Goal: Obtain resource: Obtain resource

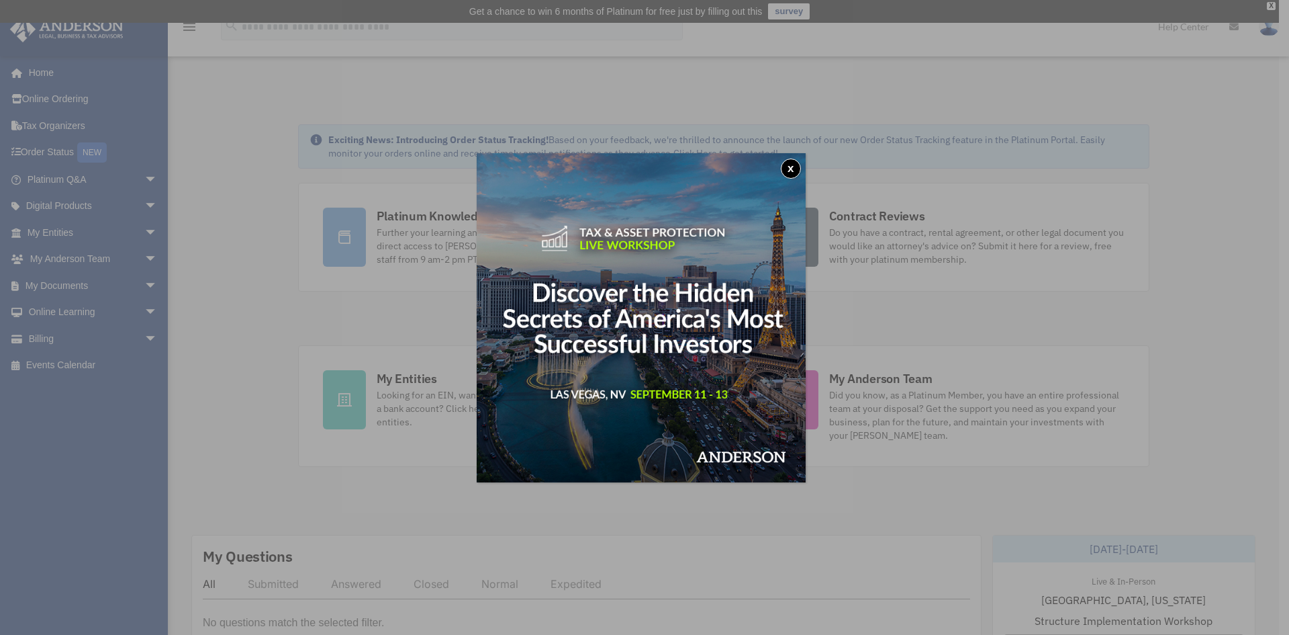
click at [797, 169] on button "x" at bounding box center [791, 168] width 20 height 20
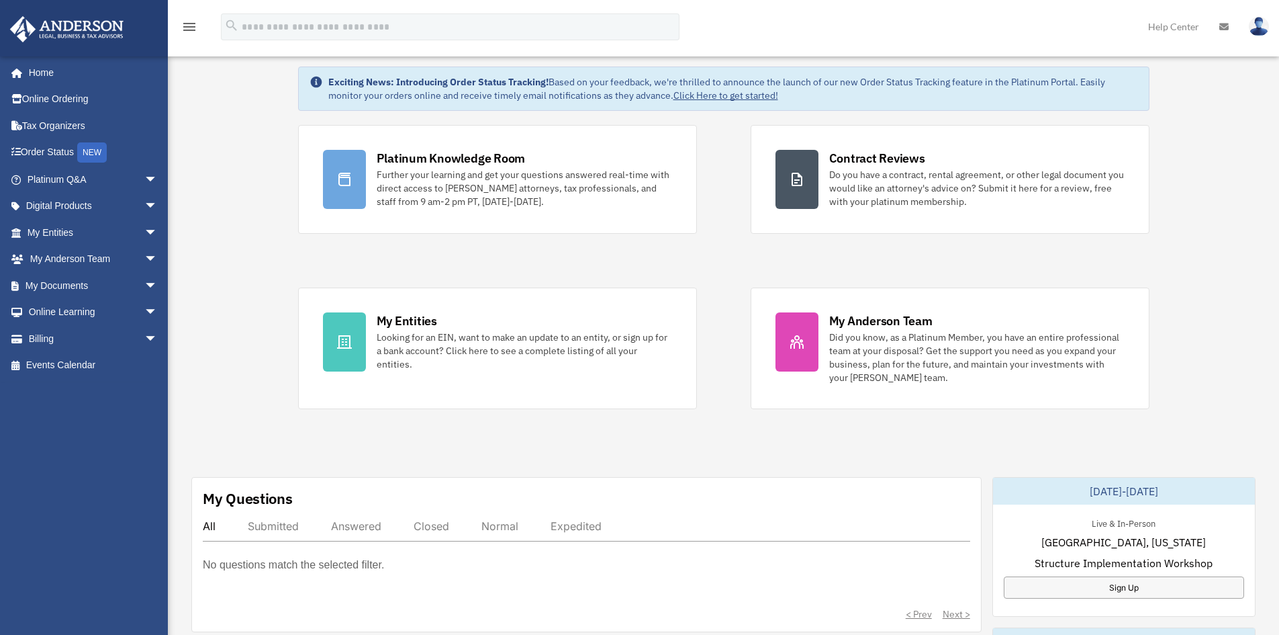
scroll to position [201, 0]
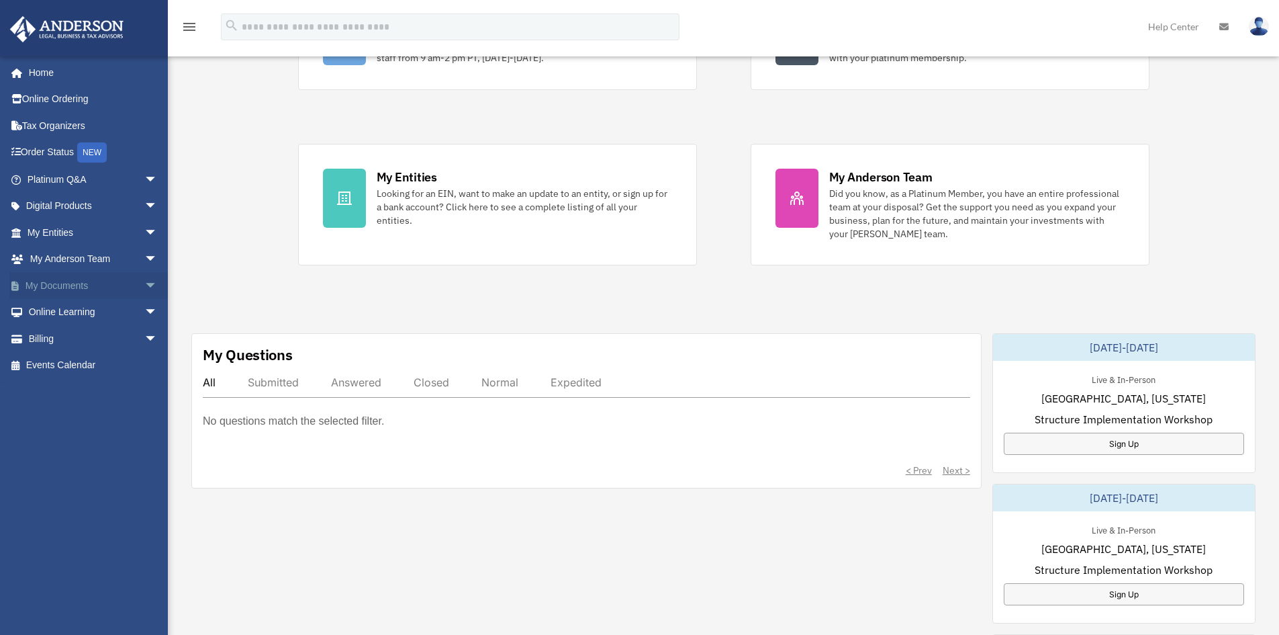
click at [75, 287] on link "My Documents arrow_drop_down" at bounding box center [93, 285] width 169 height 27
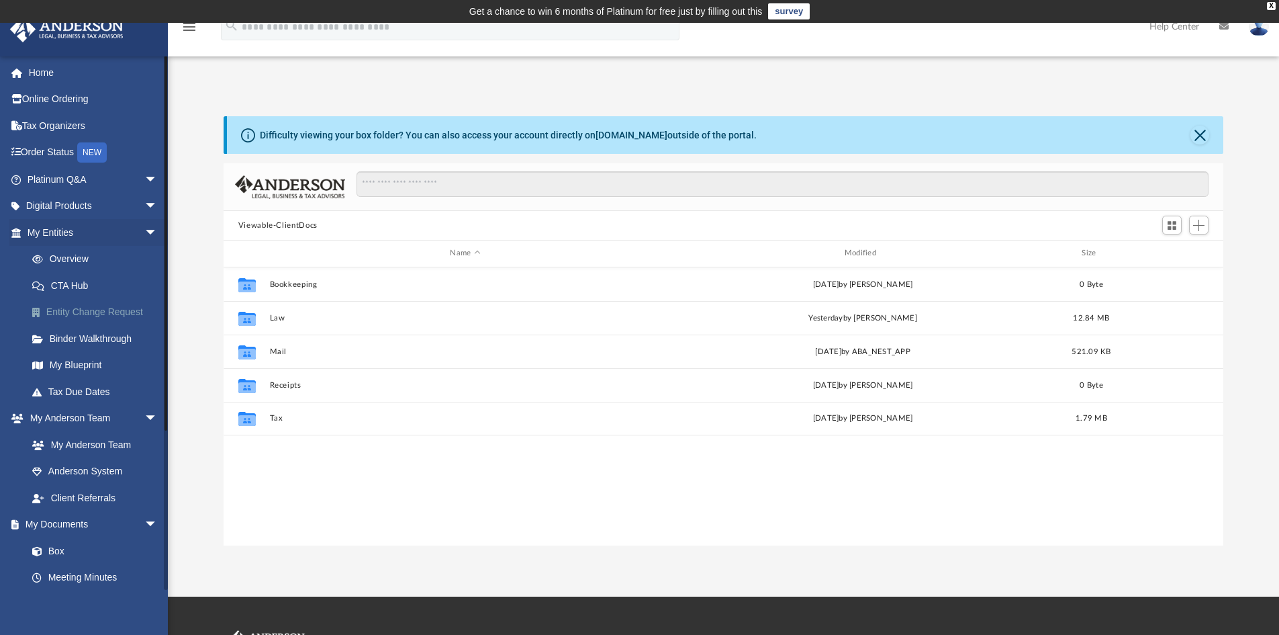
scroll to position [295, 990]
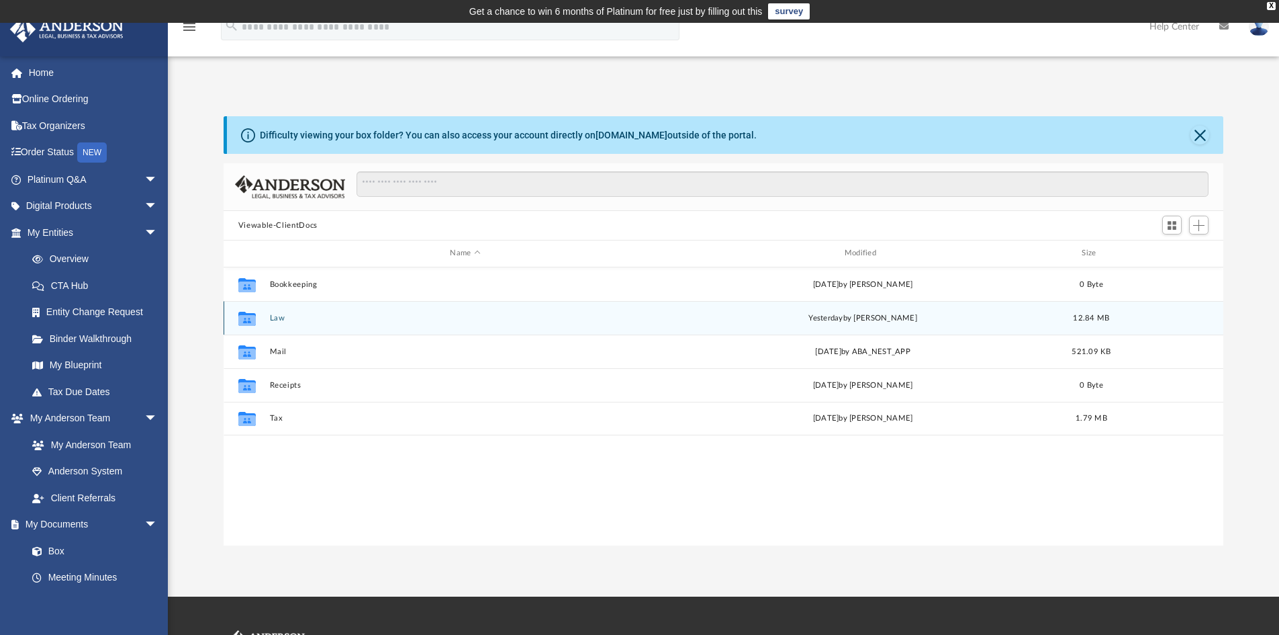
click at [277, 320] on button "Law" at bounding box center [464, 318] width 391 height 9
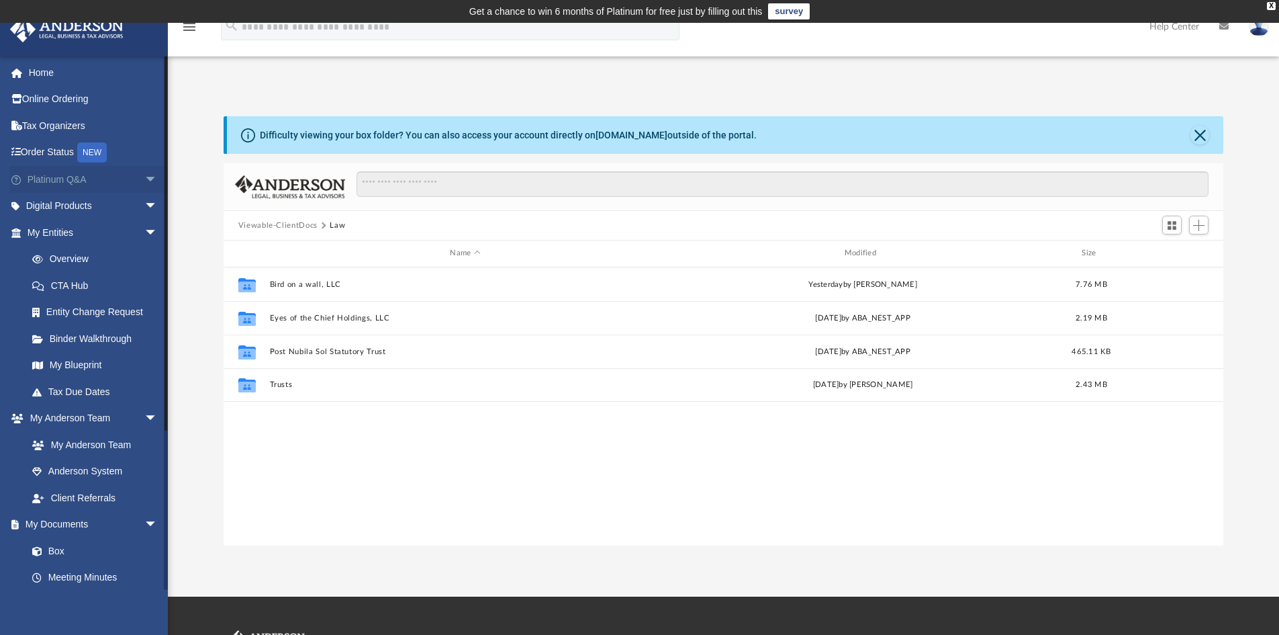
click at [144, 179] on span "arrow_drop_down" at bounding box center [157, 180] width 27 height 28
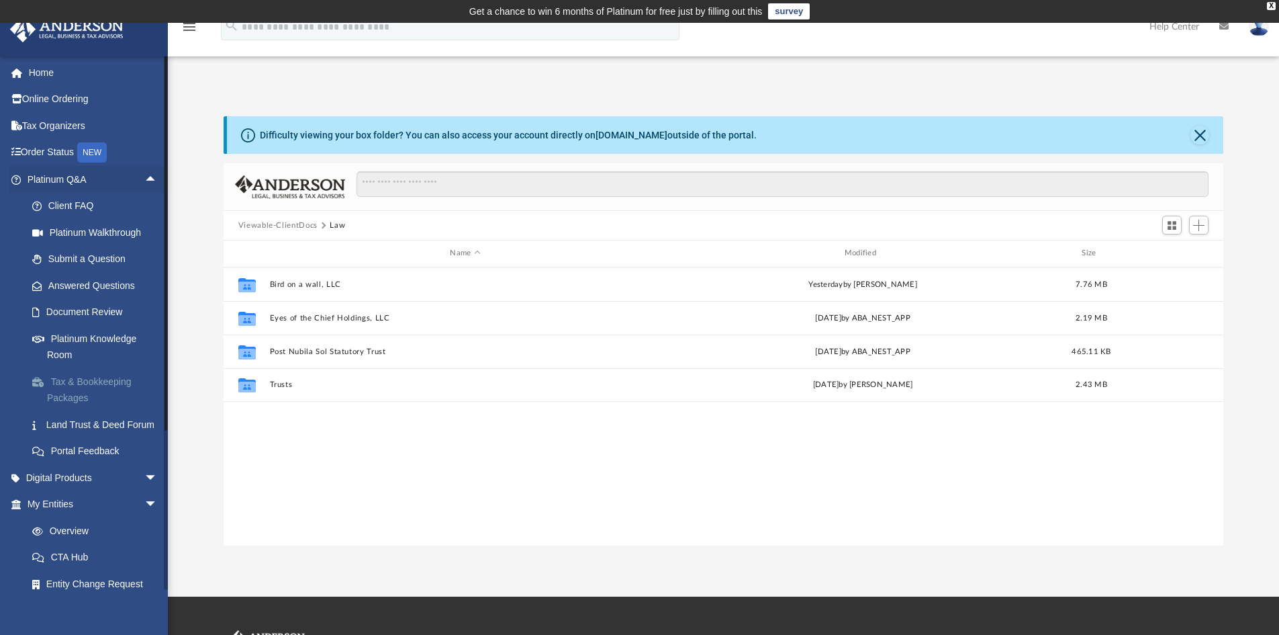
click at [85, 392] on link "Tax & Bookkeeping Packages" at bounding box center [98, 389] width 159 height 43
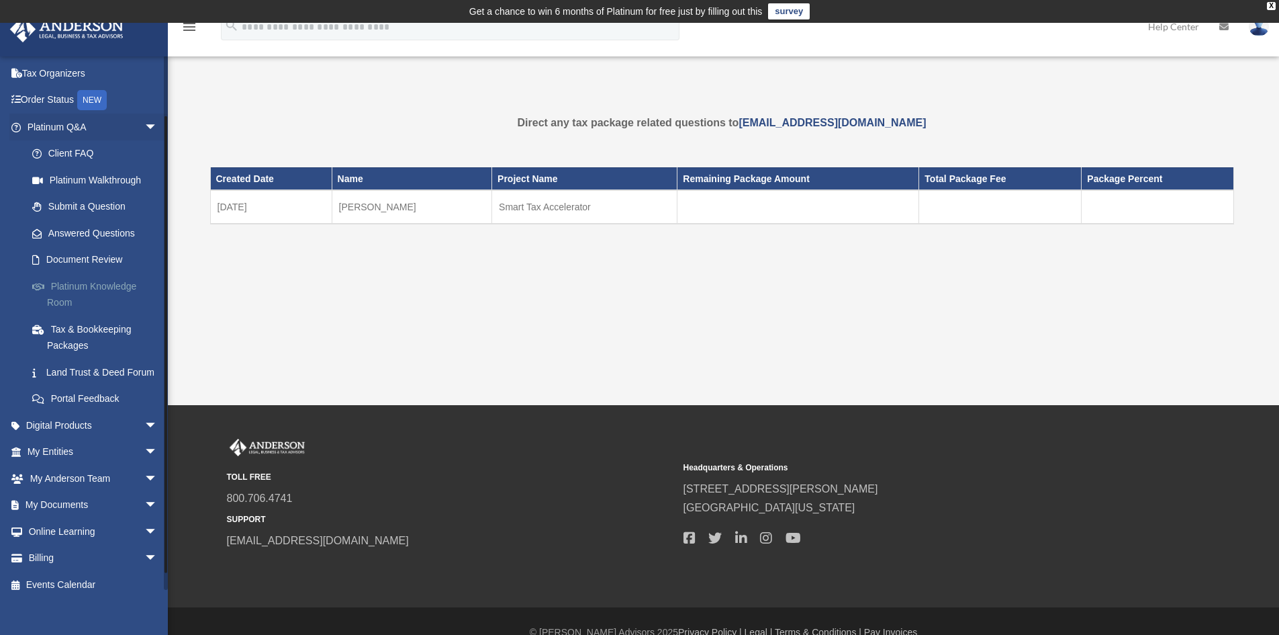
scroll to position [80, 0]
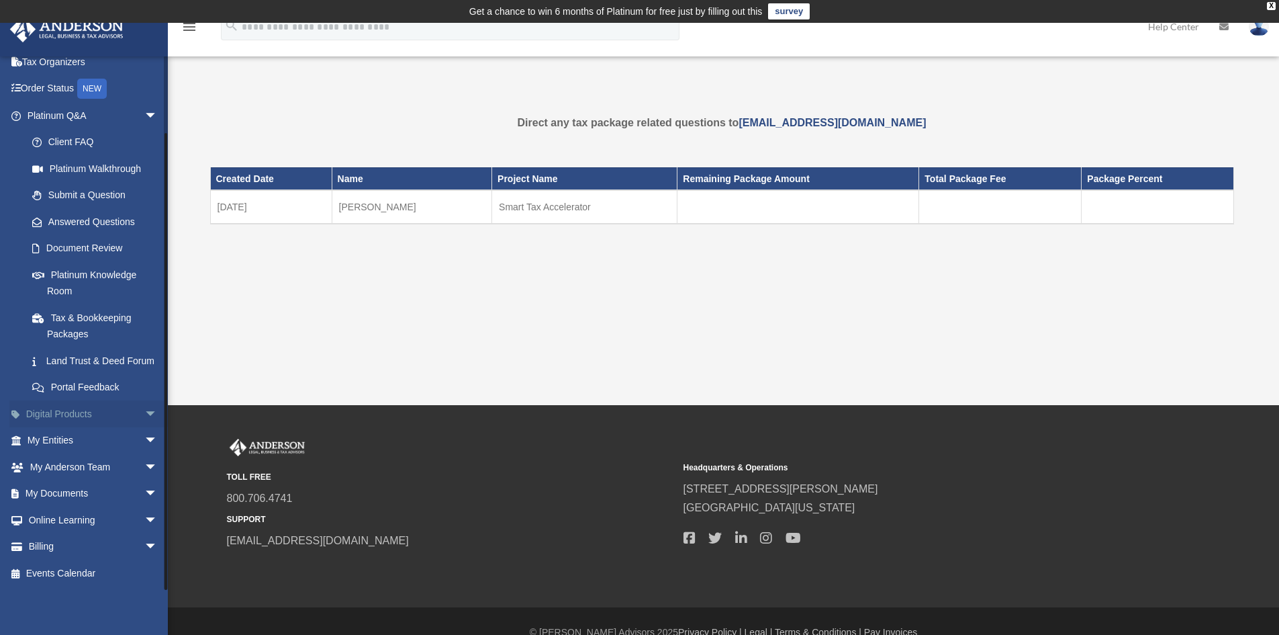
click at [144, 412] on span "arrow_drop_down" at bounding box center [157, 414] width 27 height 28
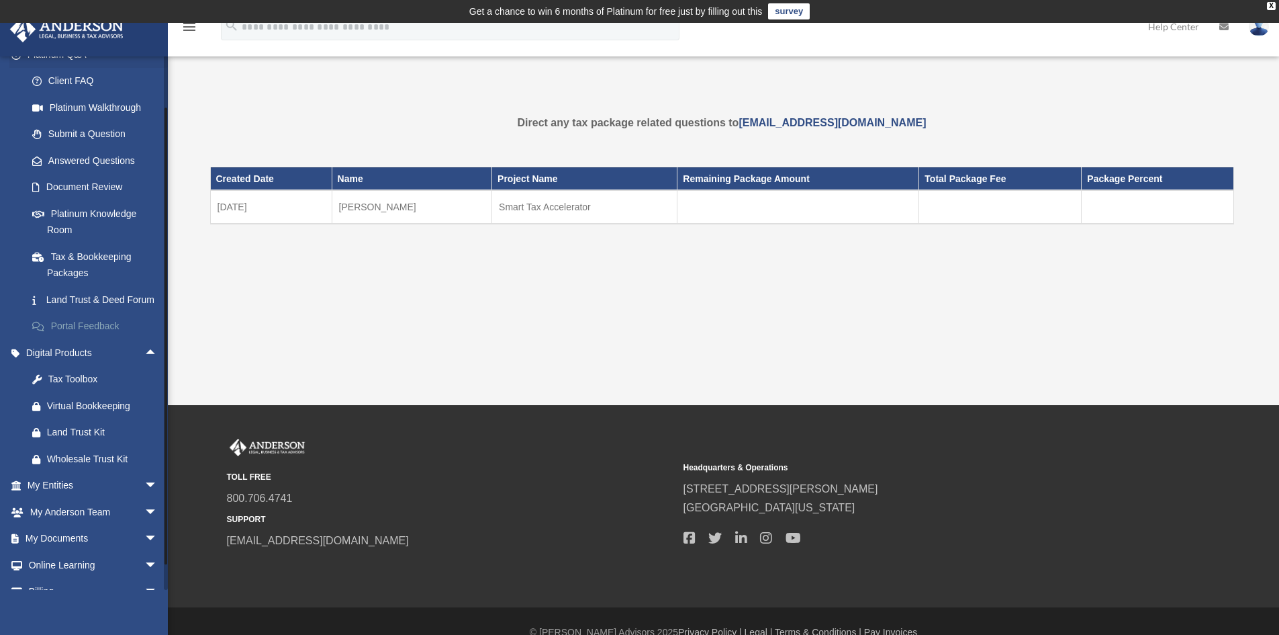
scroll to position [186, 0]
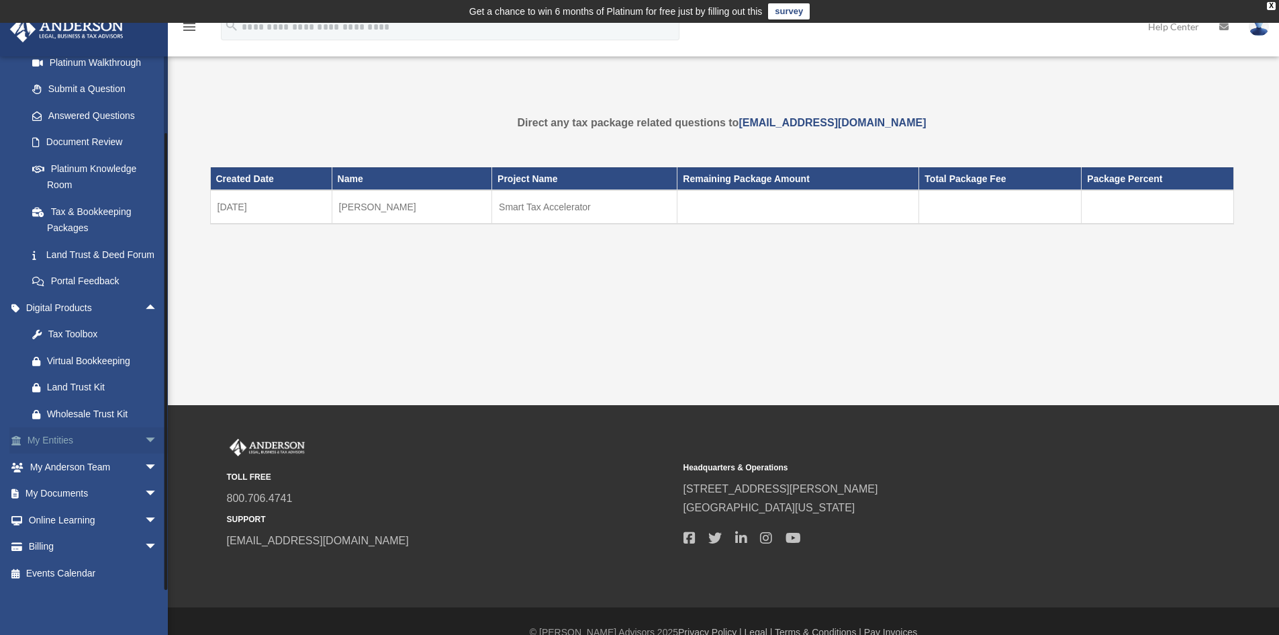
click at [146, 442] on span "arrow_drop_down" at bounding box center [157, 441] width 27 height 28
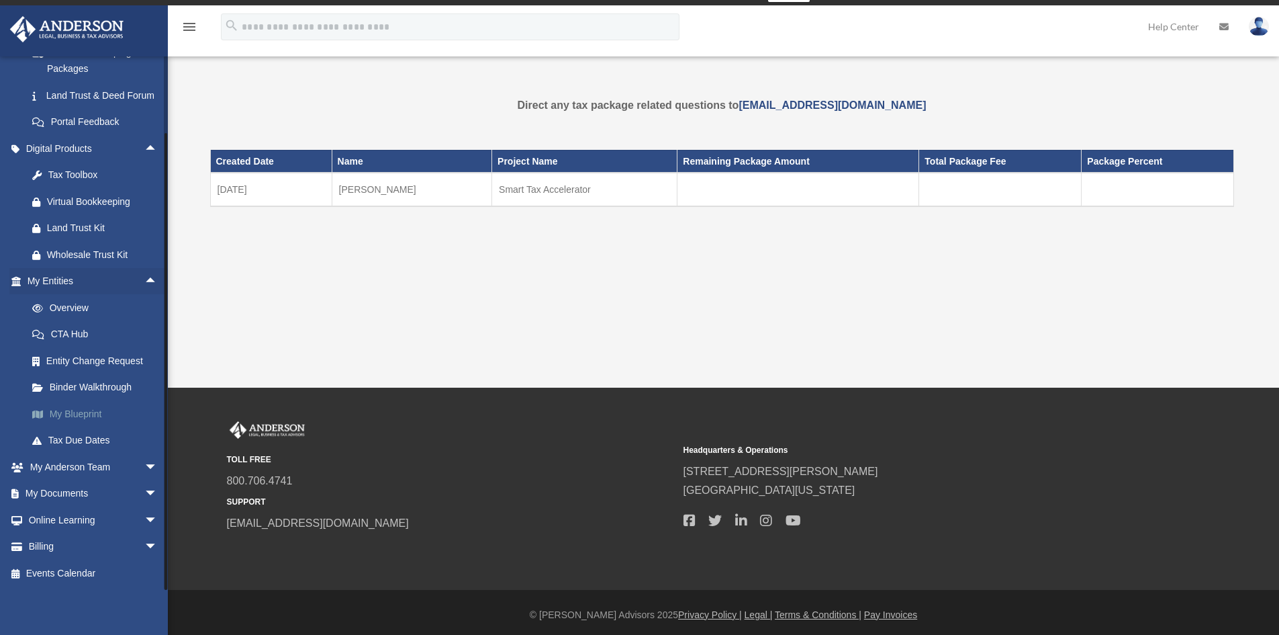
scroll to position [22, 0]
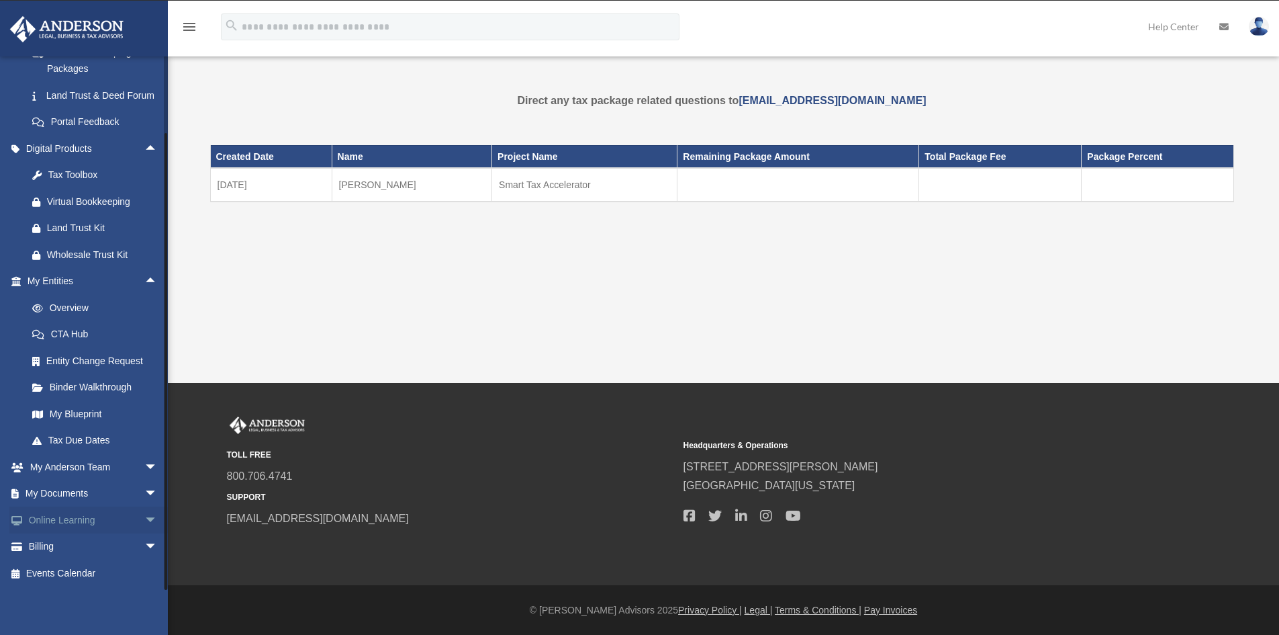
click at [144, 520] on span "arrow_drop_down" at bounding box center [157, 520] width 27 height 28
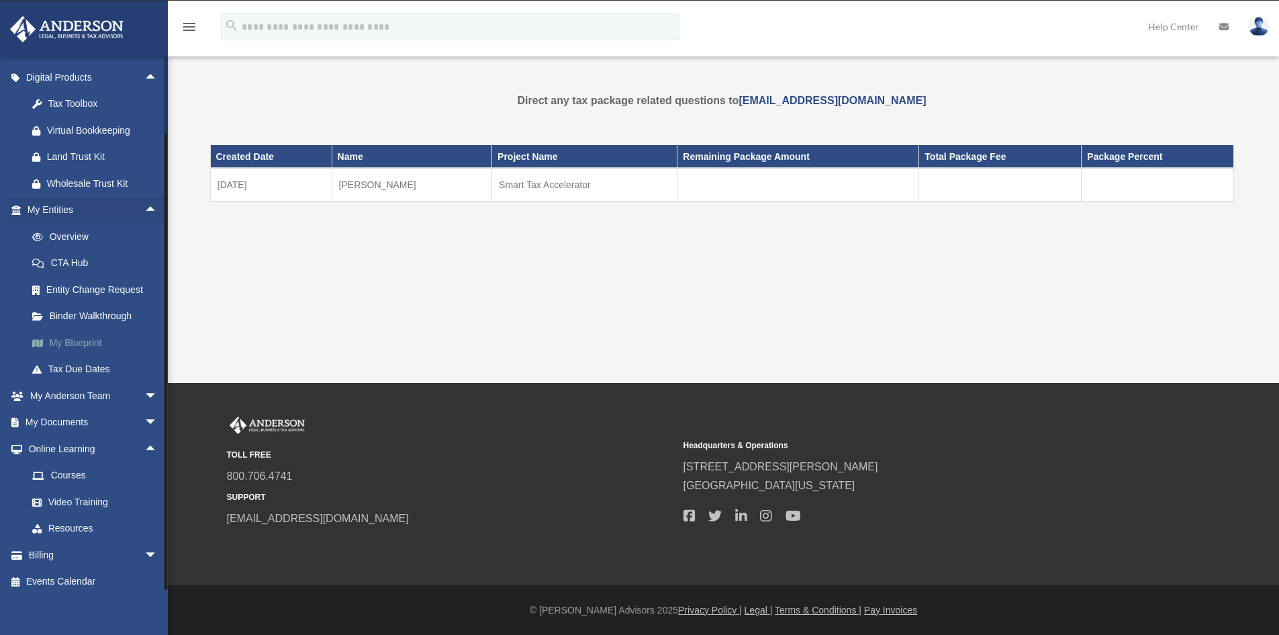
scroll to position [425, 0]
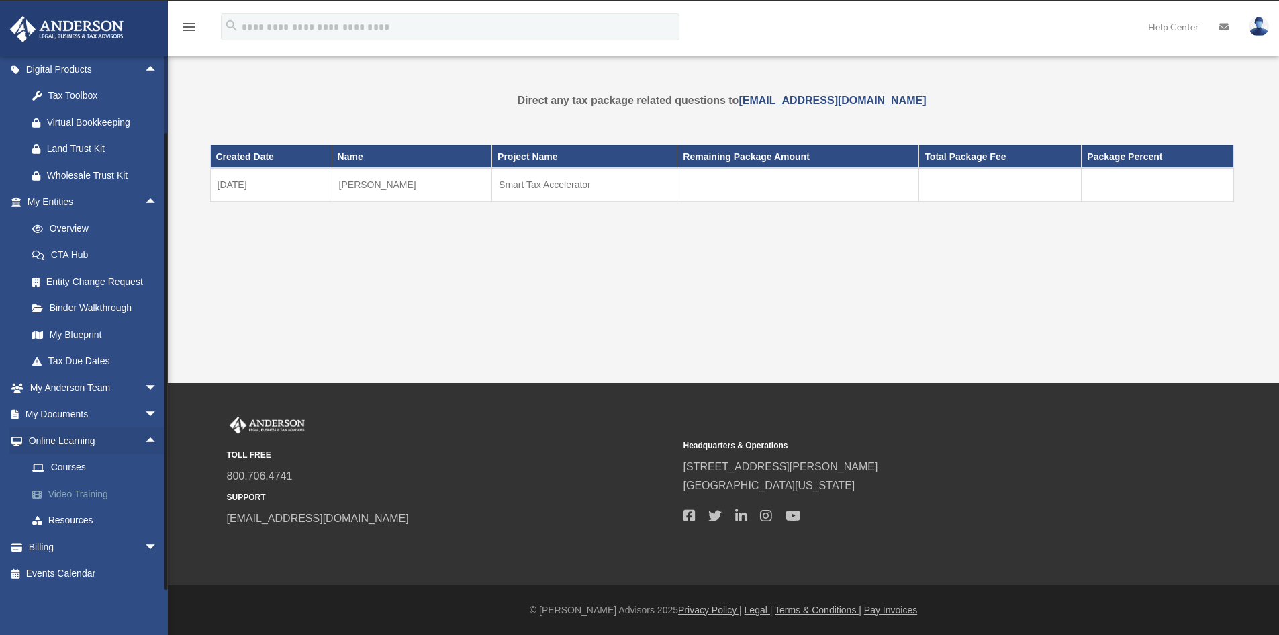
click at [77, 499] on link "Video Training" at bounding box center [98, 493] width 159 height 27
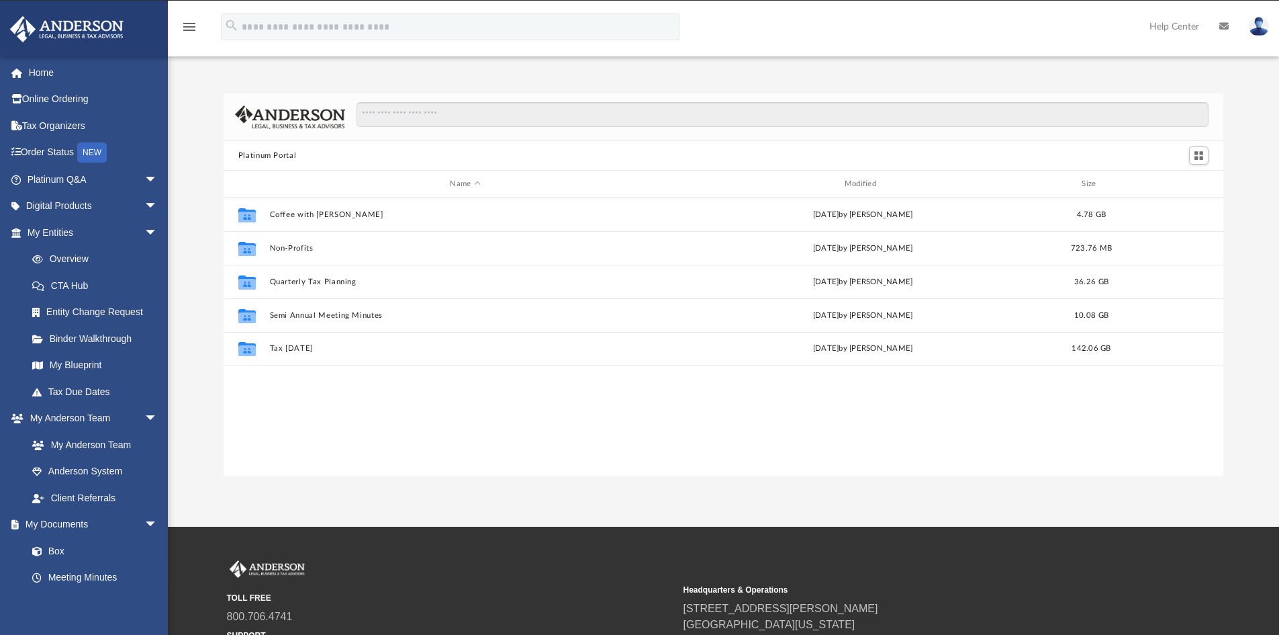
scroll to position [295, 990]
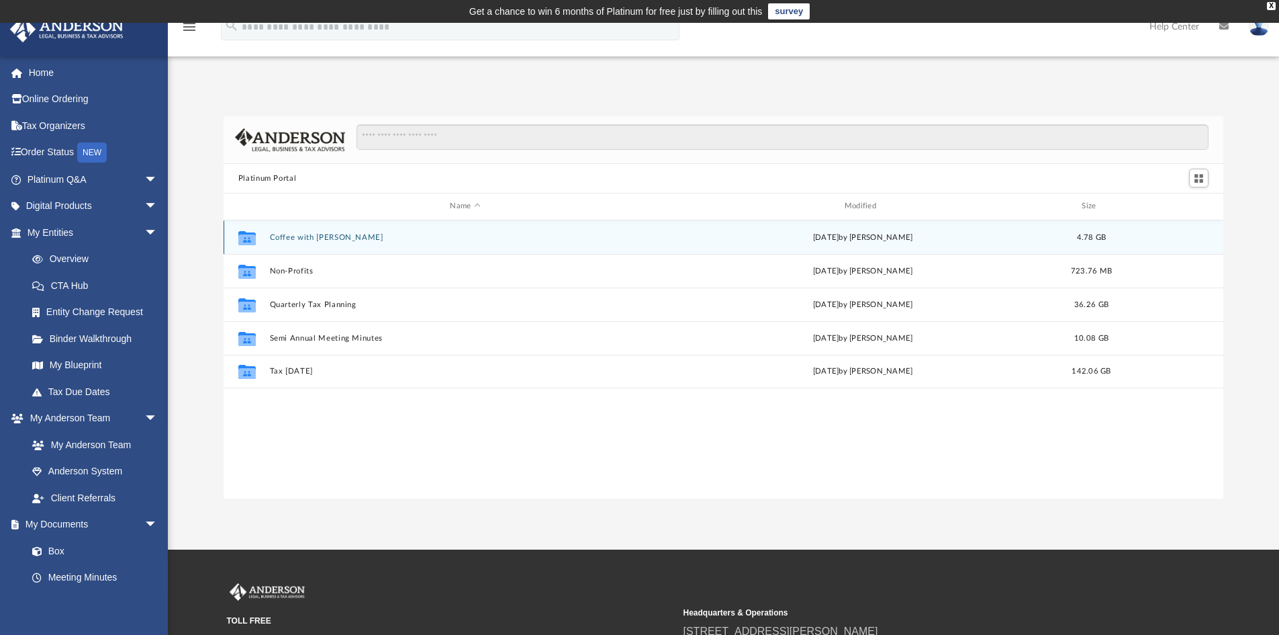
click at [303, 242] on div "Collaborated Folder Coffee with Carl Wed Aug 16 2023 by Matthew Moore 4.78 GB" at bounding box center [724, 237] width 1000 height 34
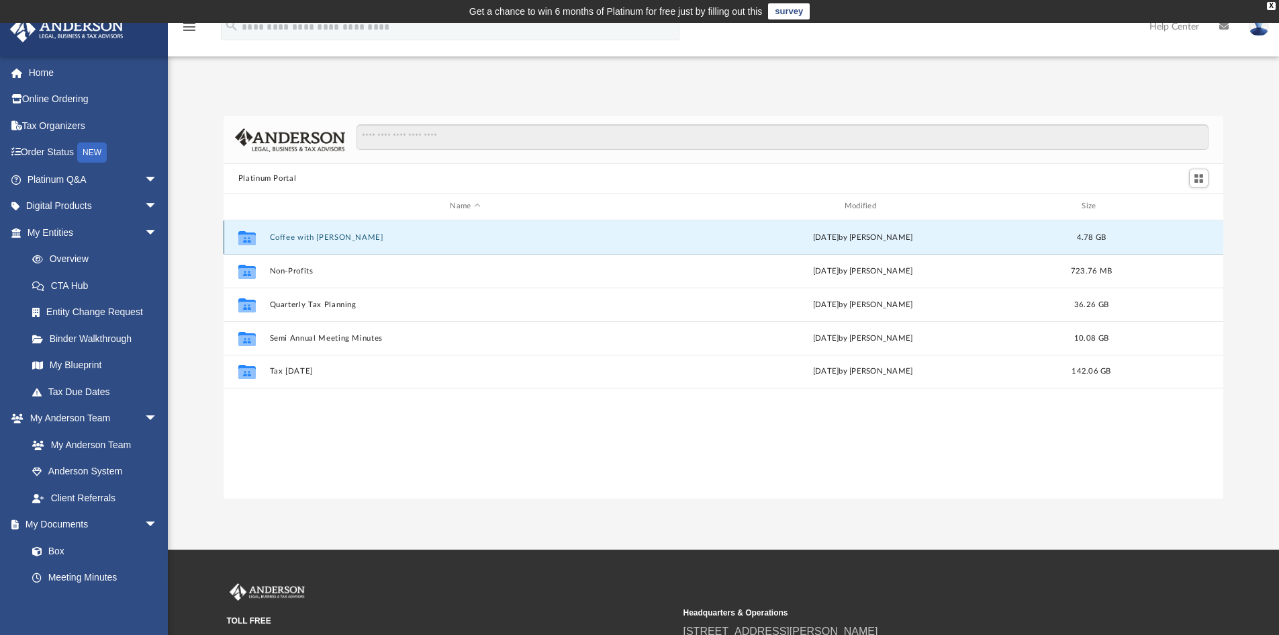
click at [285, 238] on button "Coffee with Carl" at bounding box center [464, 237] width 391 height 9
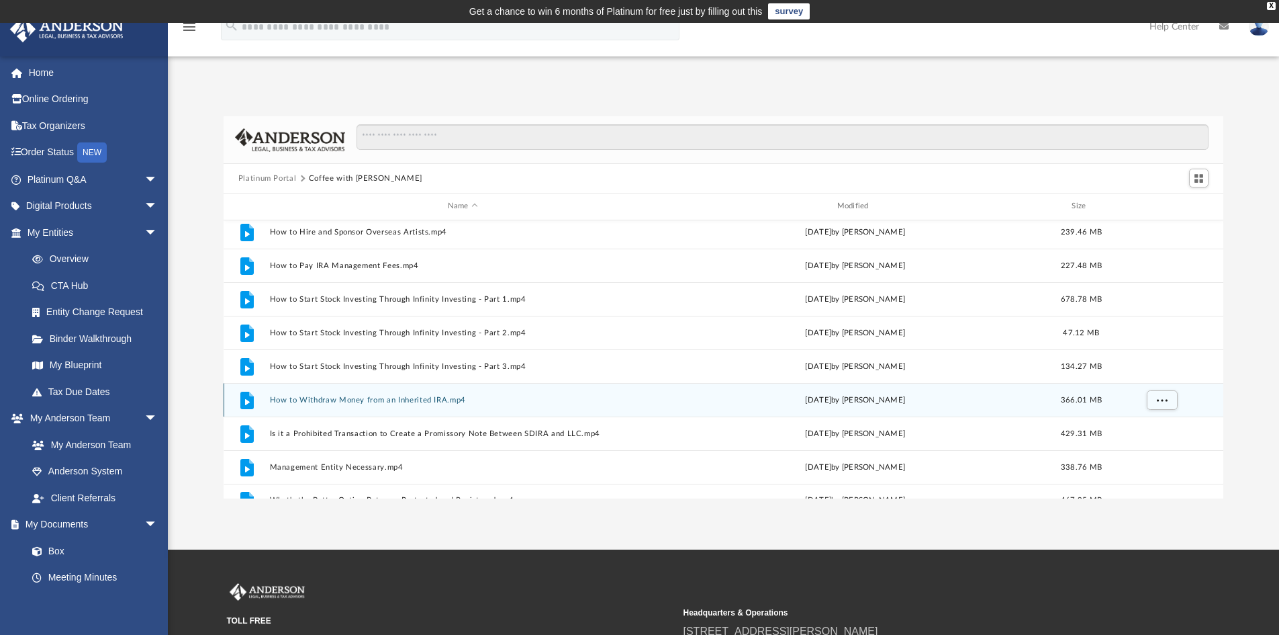
scroll to position [259, 0]
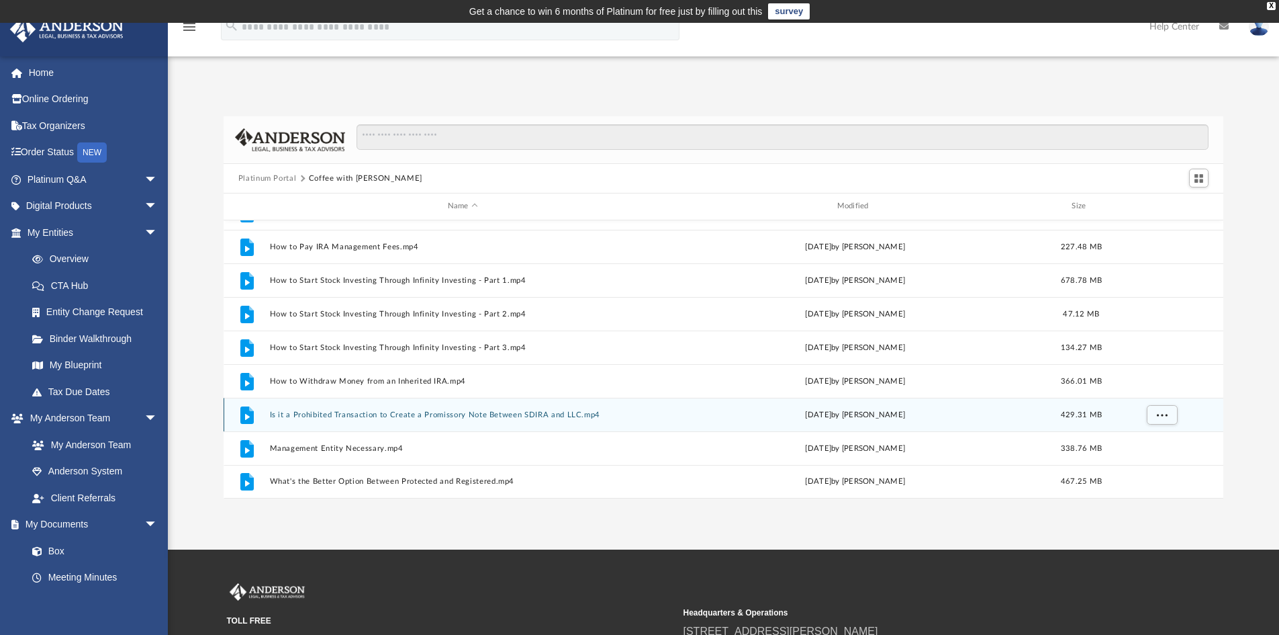
click at [369, 415] on button "Is it a Prohibited Transaction to Create a Promissory Note Between SDIRA and LL…" at bounding box center [462, 414] width 387 height 9
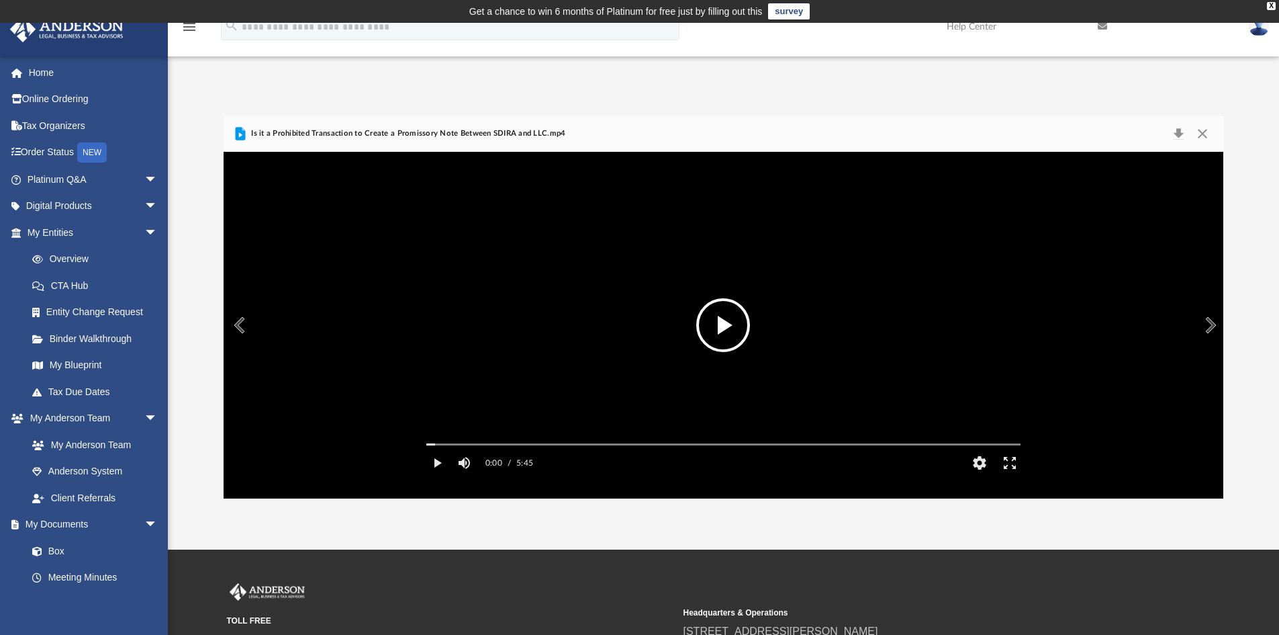
click at [721, 329] on button "File preview" at bounding box center [723, 325] width 54 height 54
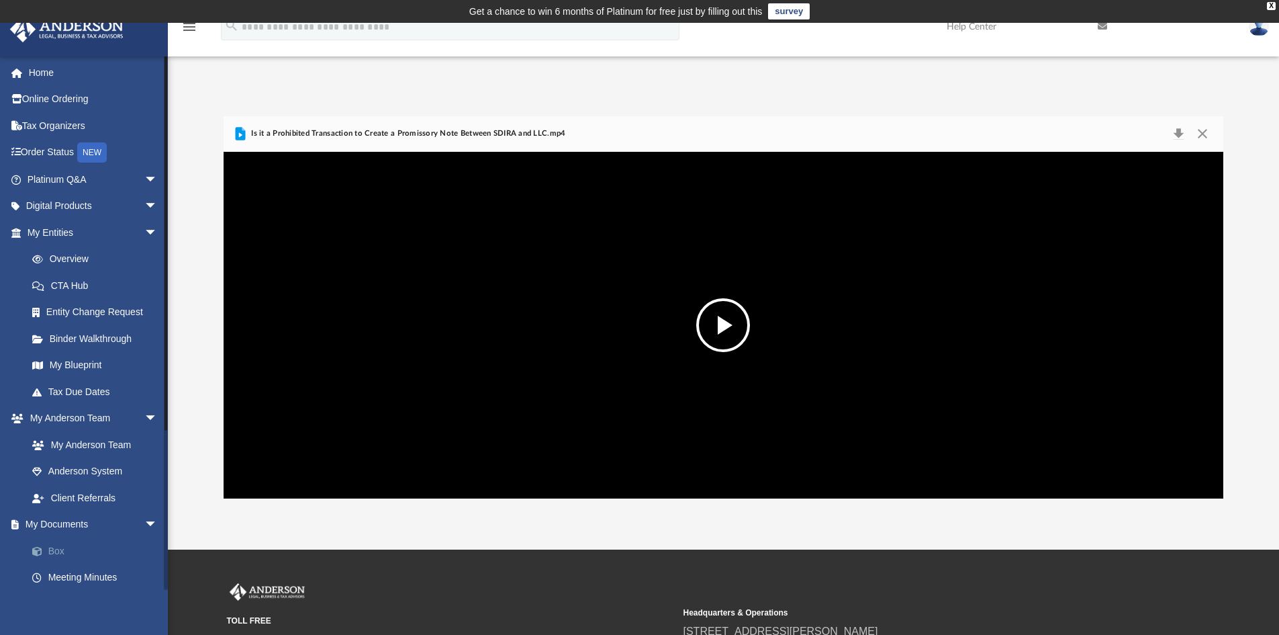
click at [64, 552] on link "Box" at bounding box center [98, 550] width 159 height 27
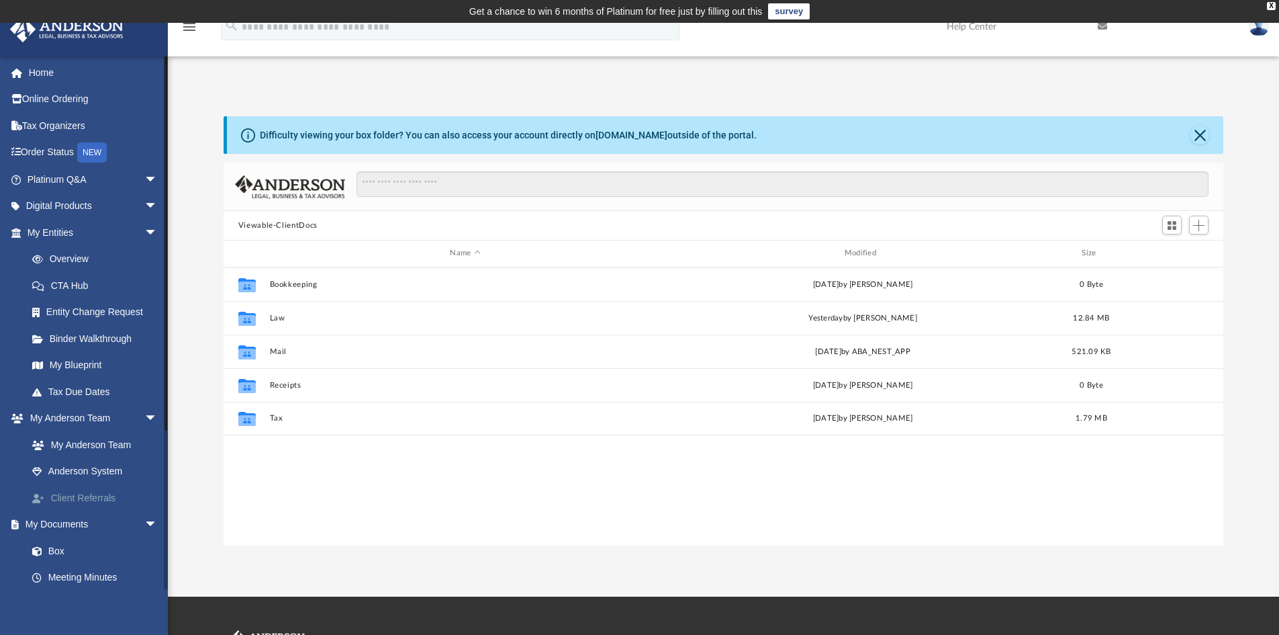
scroll to position [295, 990]
click at [103, 477] on link "Anderson System" at bounding box center [98, 471] width 159 height 27
click at [79, 442] on link "My Anderson Team" at bounding box center [98, 444] width 159 height 27
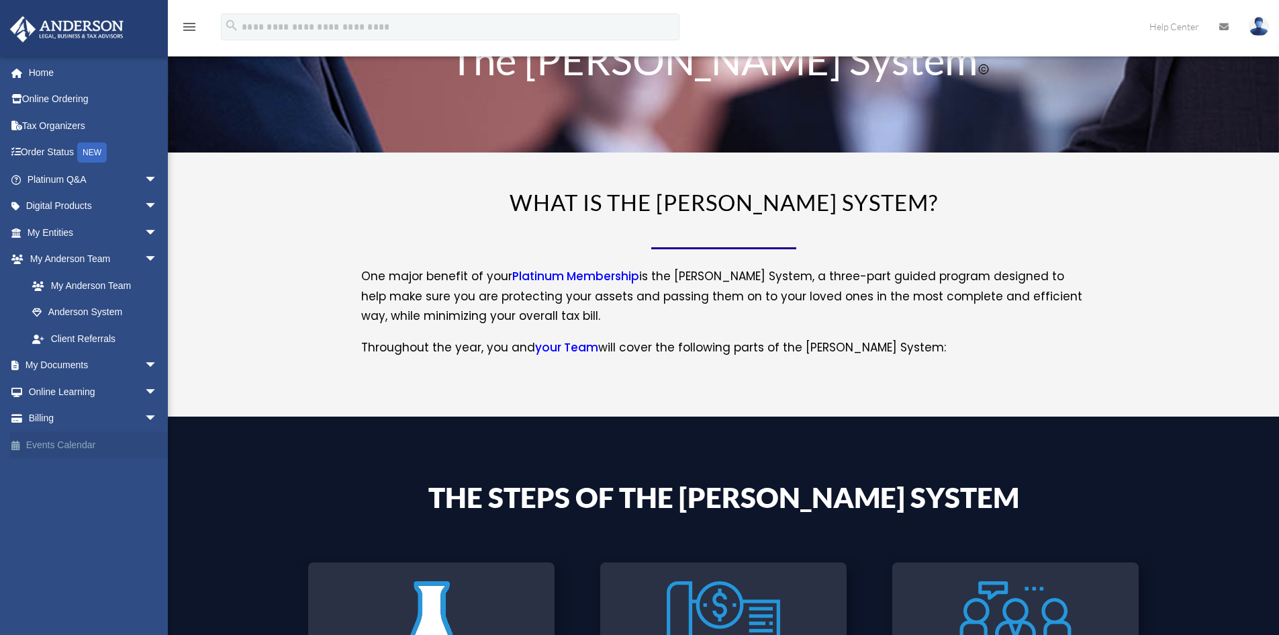
scroll to position [134, 0]
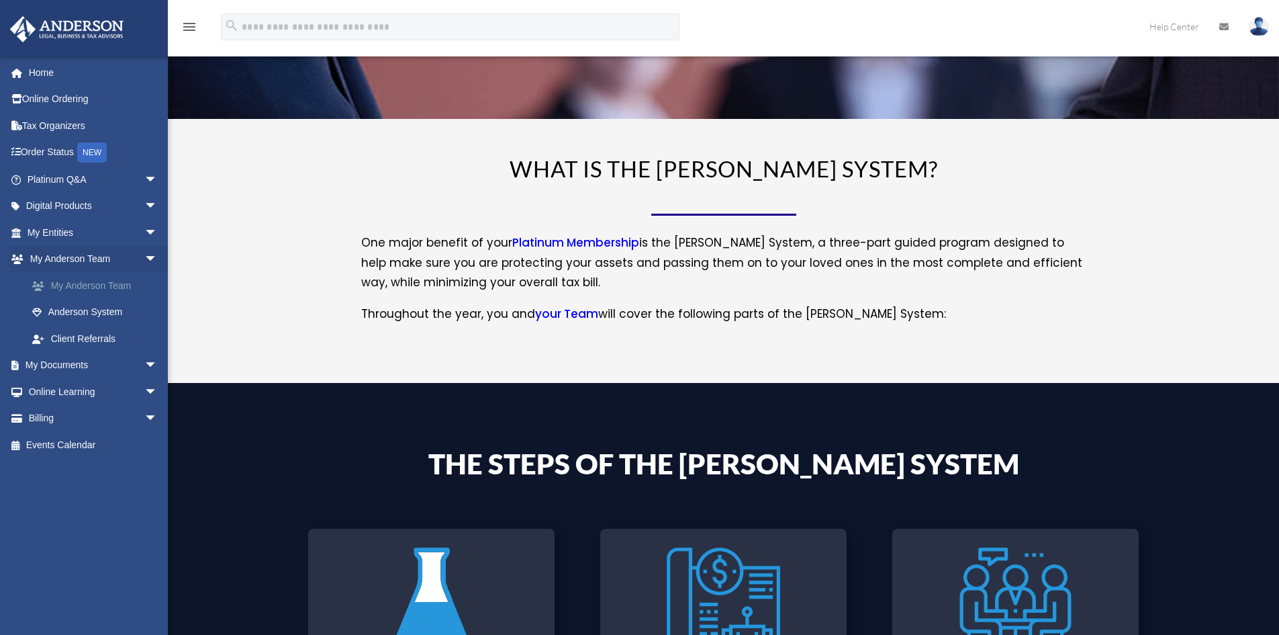
click at [89, 281] on link "My Anderson Team" at bounding box center [98, 285] width 159 height 27
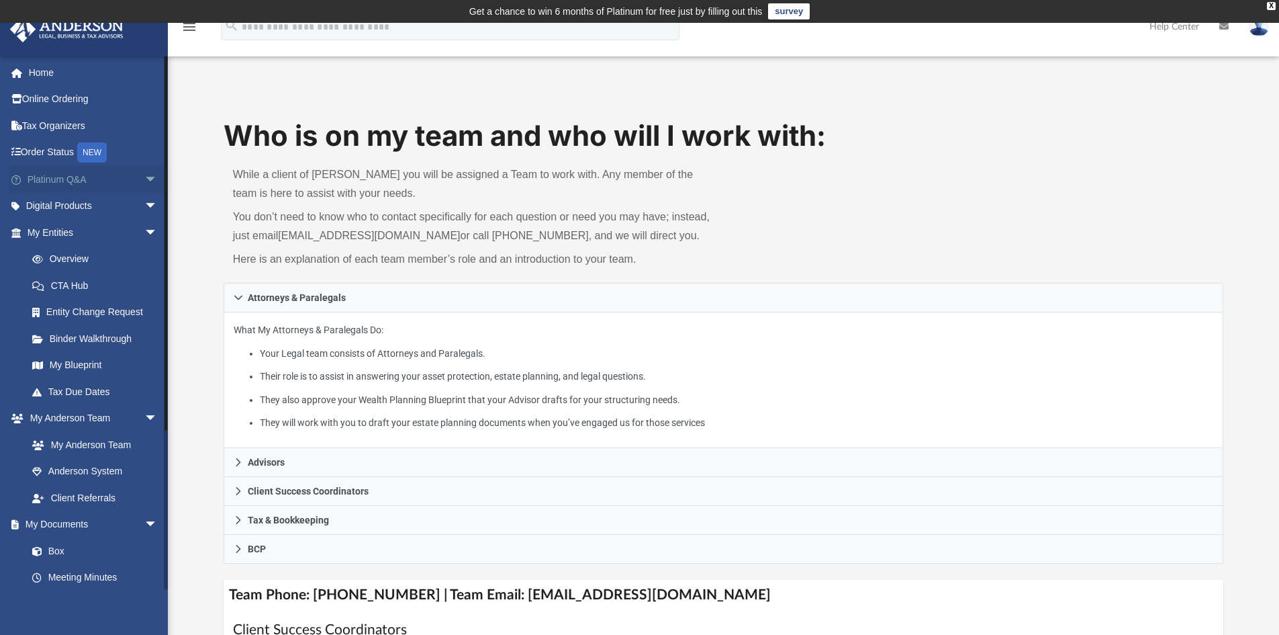
click at [144, 179] on span "arrow_drop_down" at bounding box center [157, 180] width 27 height 28
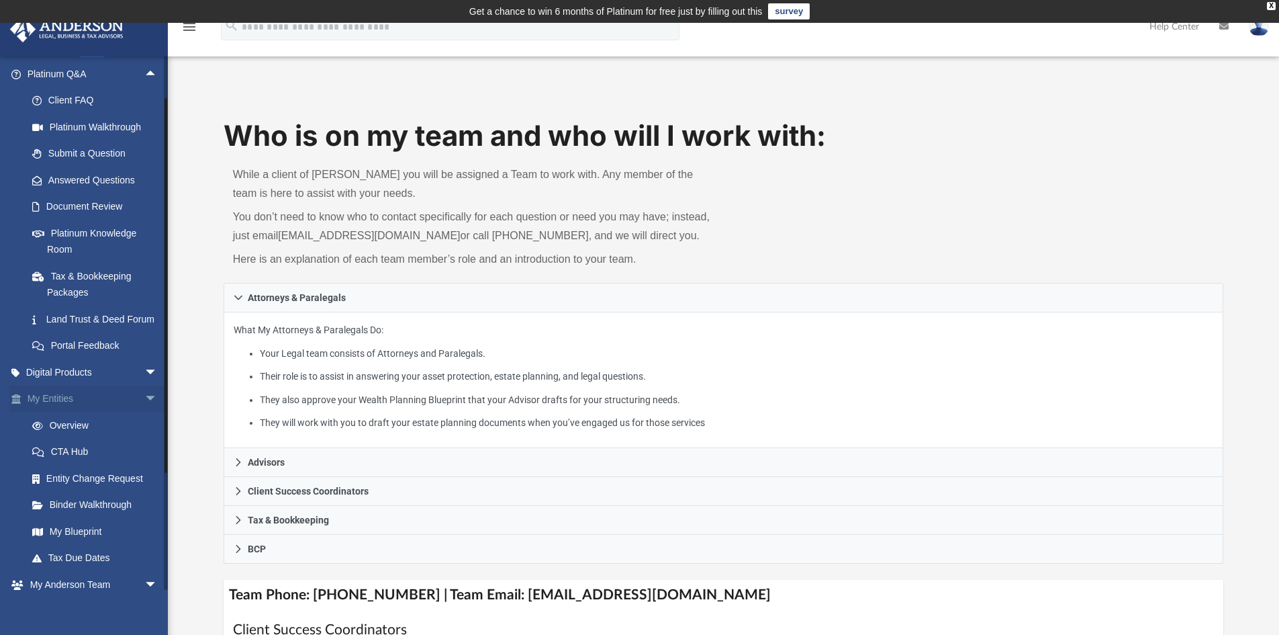
scroll to position [134, 0]
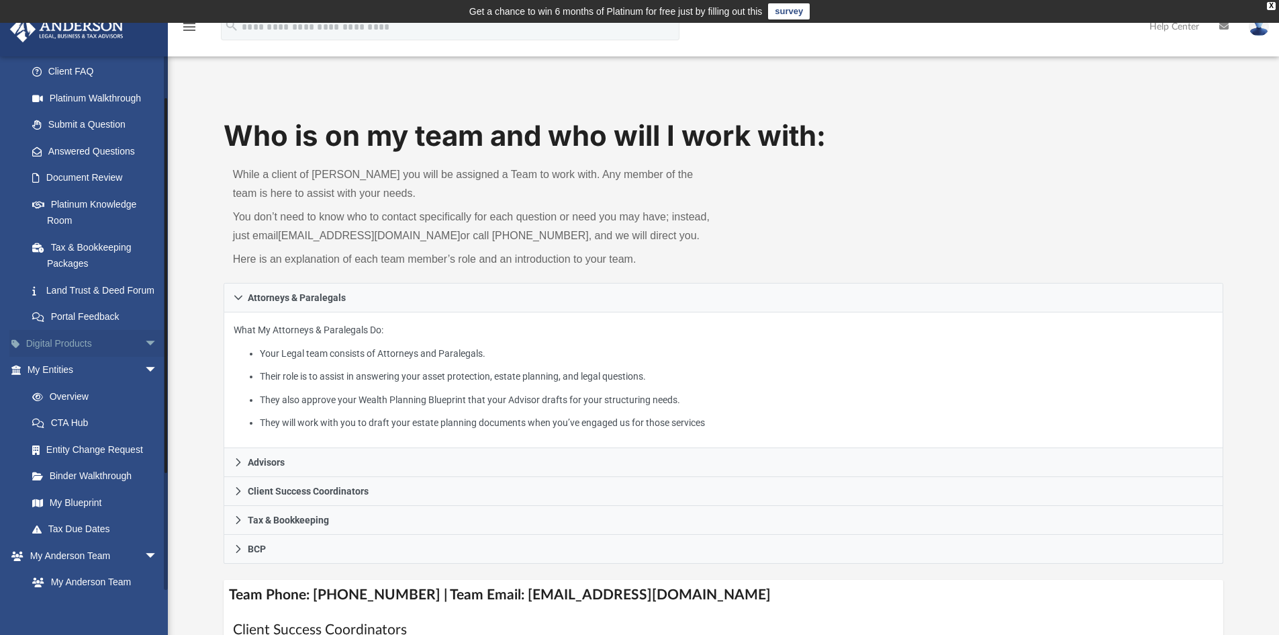
click at [144, 357] on span "arrow_drop_down" at bounding box center [157, 344] width 27 height 28
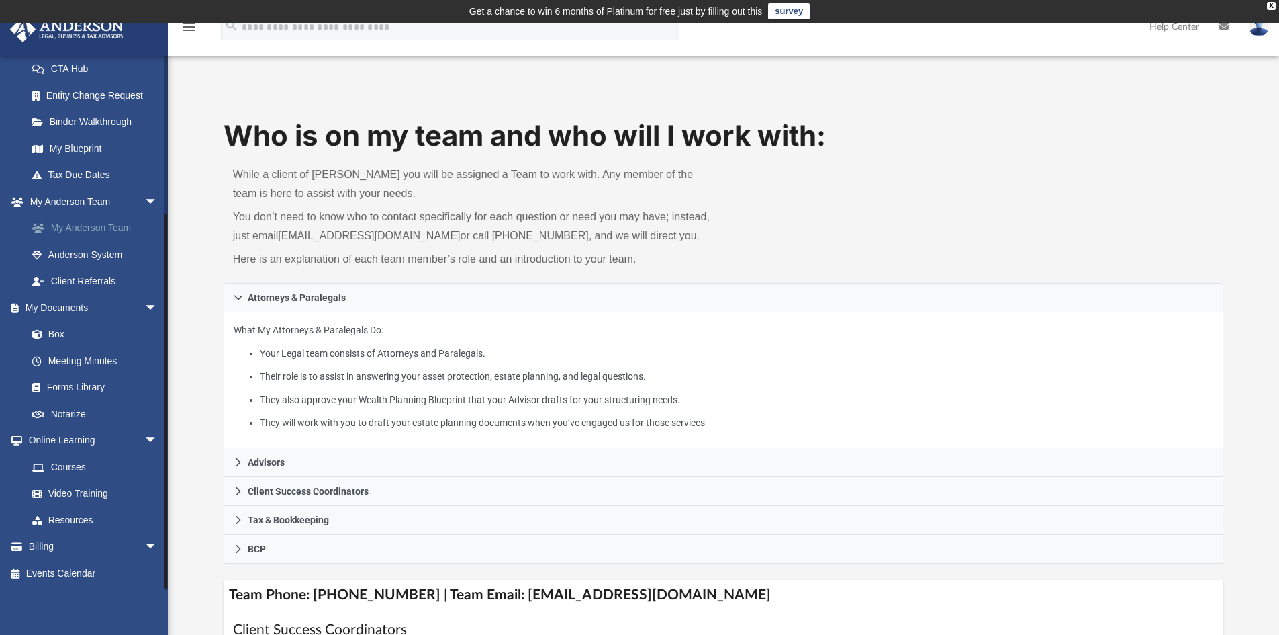
scroll to position [604, 0]
click at [89, 393] on link "Forms Library" at bounding box center [98, 387] width 159 height 27
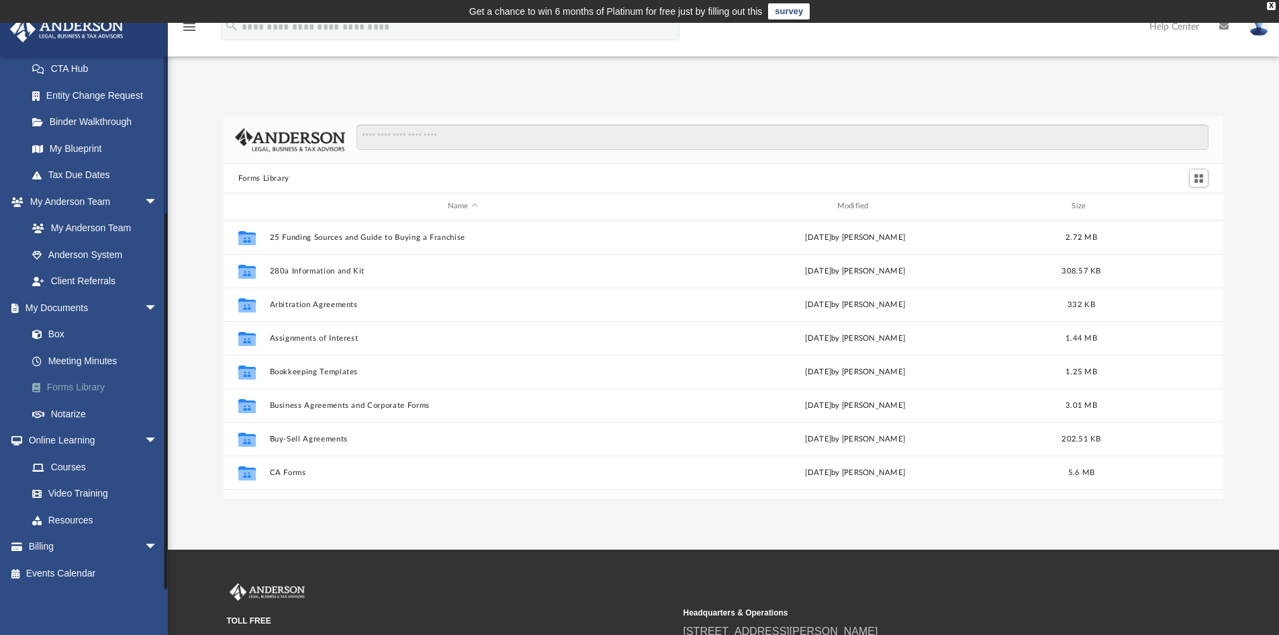
scroll to position [295, 990]
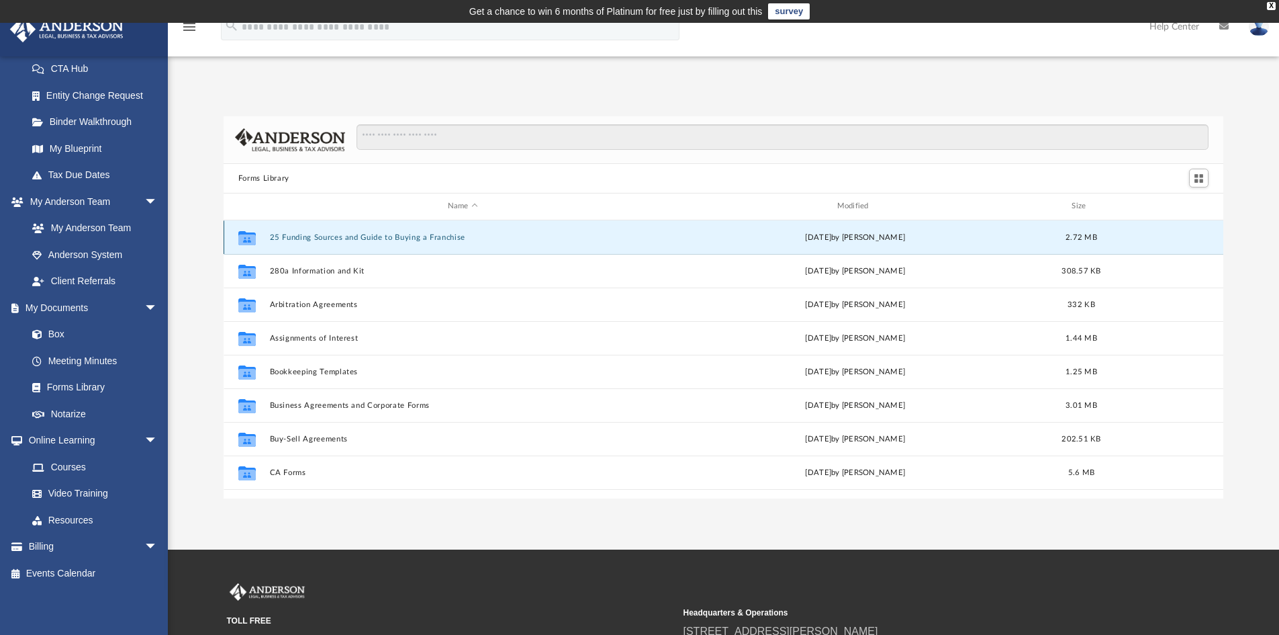
click at [373, 240] on button "25 Funding Sources and Guide to Buying a Franchise" at bounding box center [462, 237] width 387 height 9
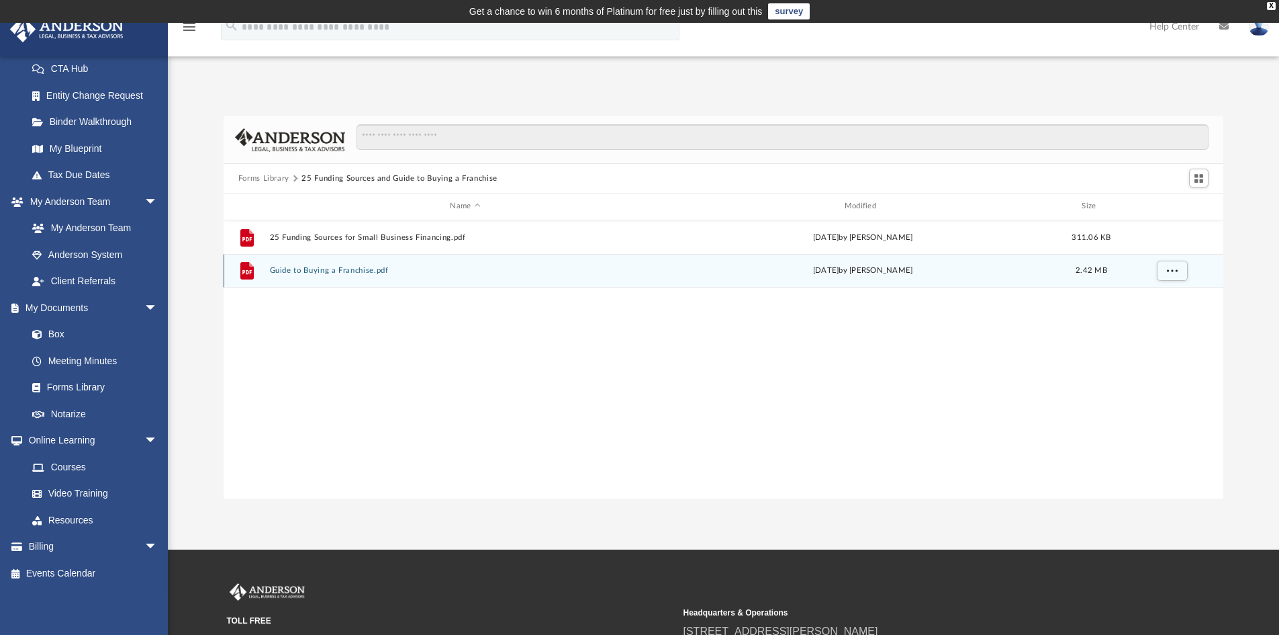
click at [352, 273] on button "Guide to Buying a Franchise.pdf" at bounding box center [464, 270] width 391 height 9
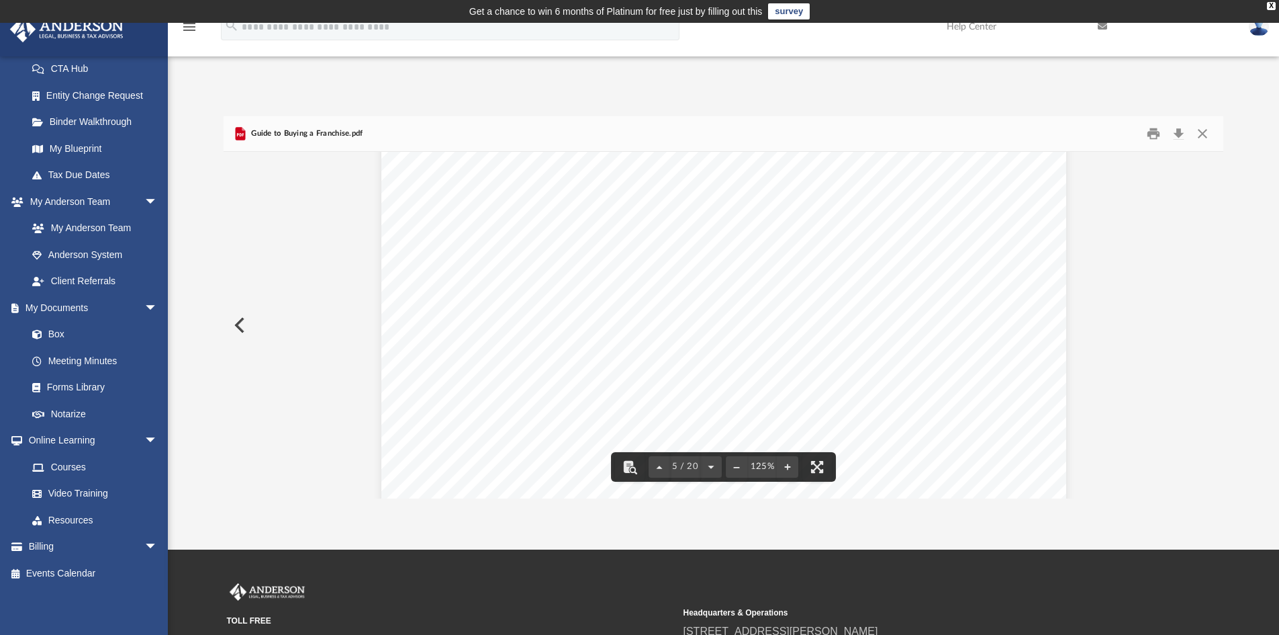
scroll to position [3961, 0]
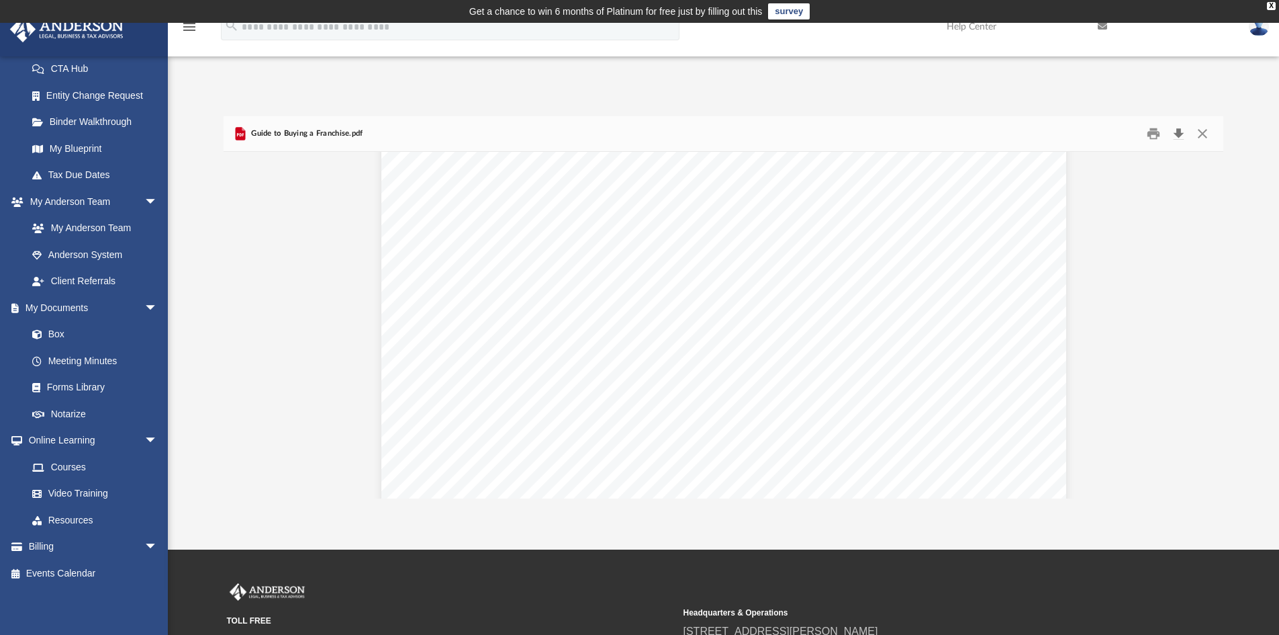
click at [1180, 140] on button "Download" at bounding box center [1178, 134] width 24 height 21
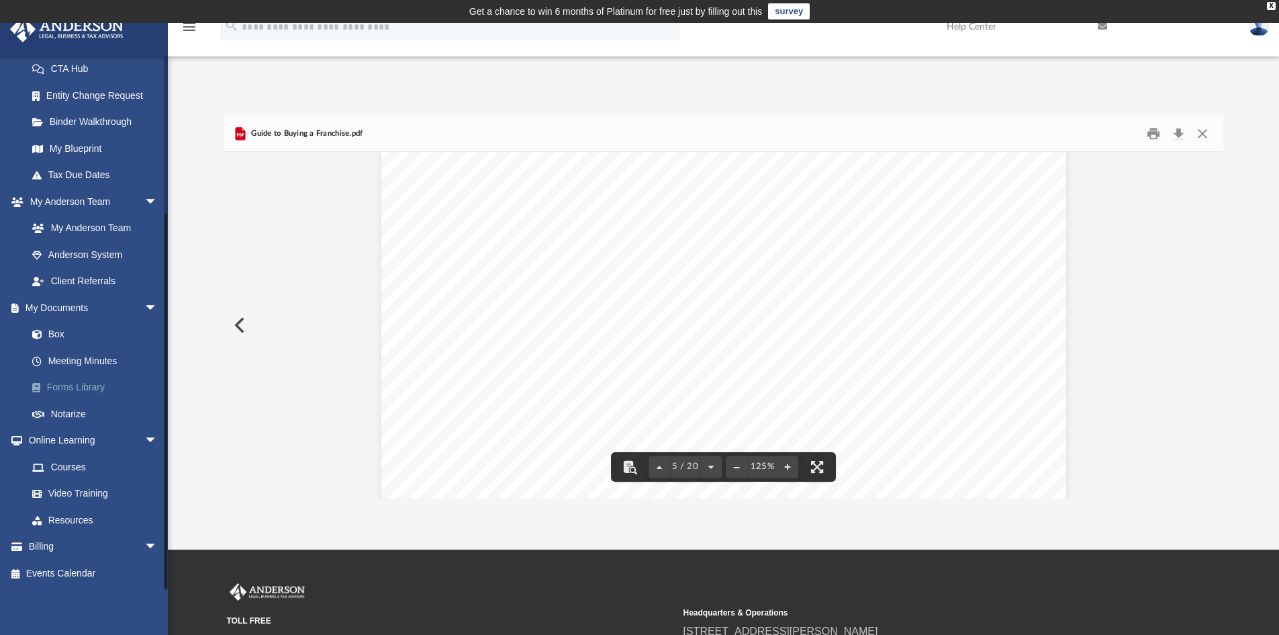
click at [79, 394] on link "Forms Library" at bounding box center [98, 387] width 159 height 27
click at [1199, 128] on button "Close" at bounding box center [1202, 134] width 24 height 21
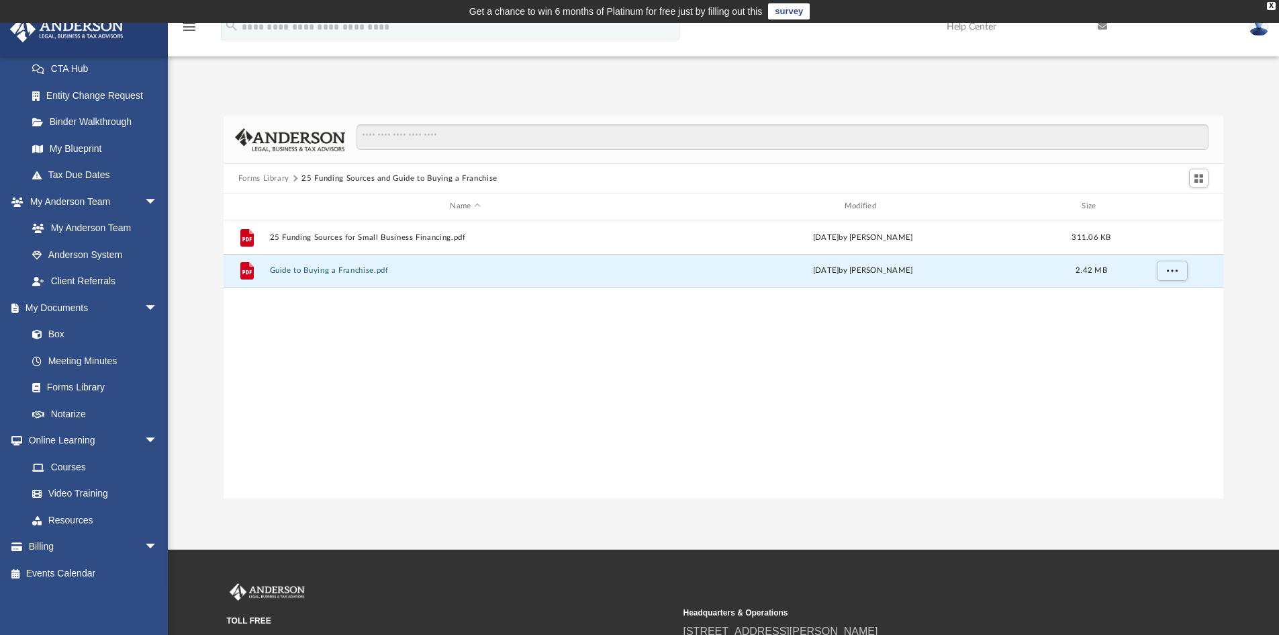
click at [259, 179] on button "Forms Library" at bounding box center [263, 179] width 51 height 12
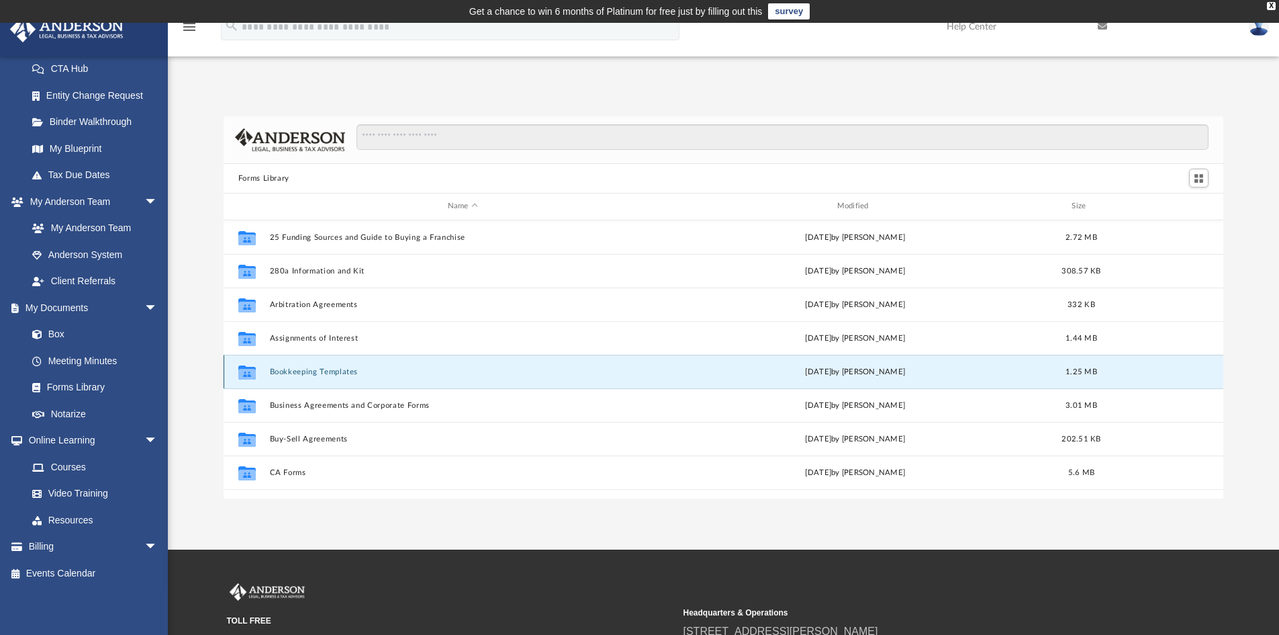
click at [308, 375] on button "Bookkeeping Templates" at bounding box center [462, 371] width 387 height 9
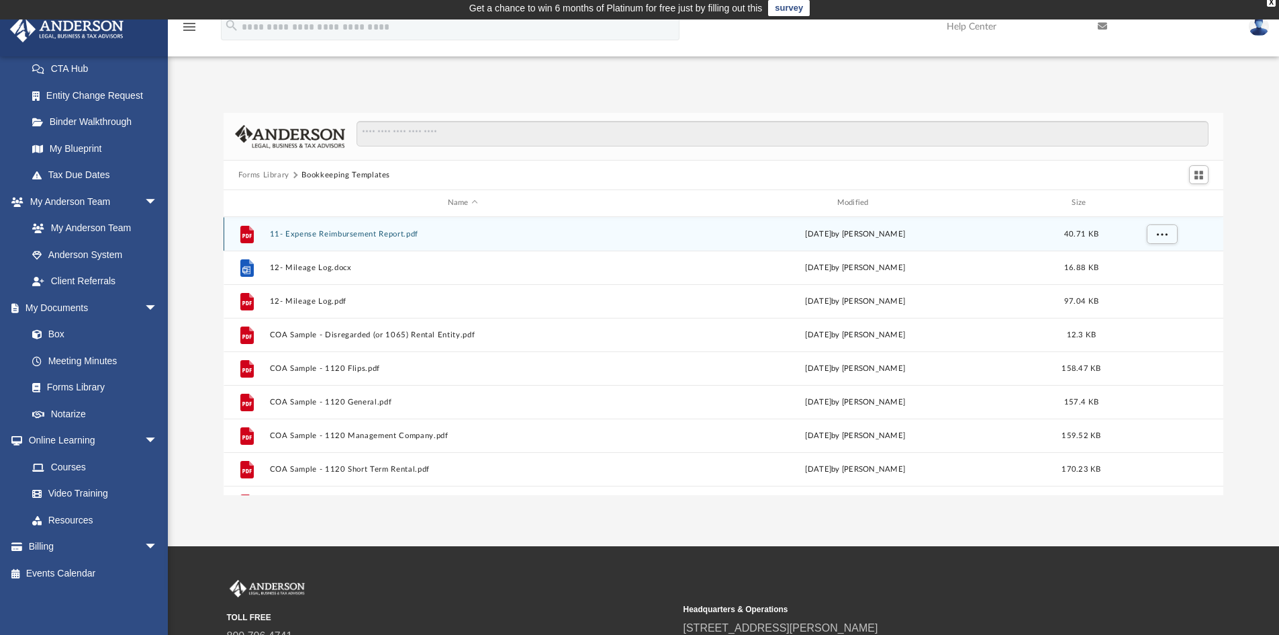
scroll to position [0, 0]
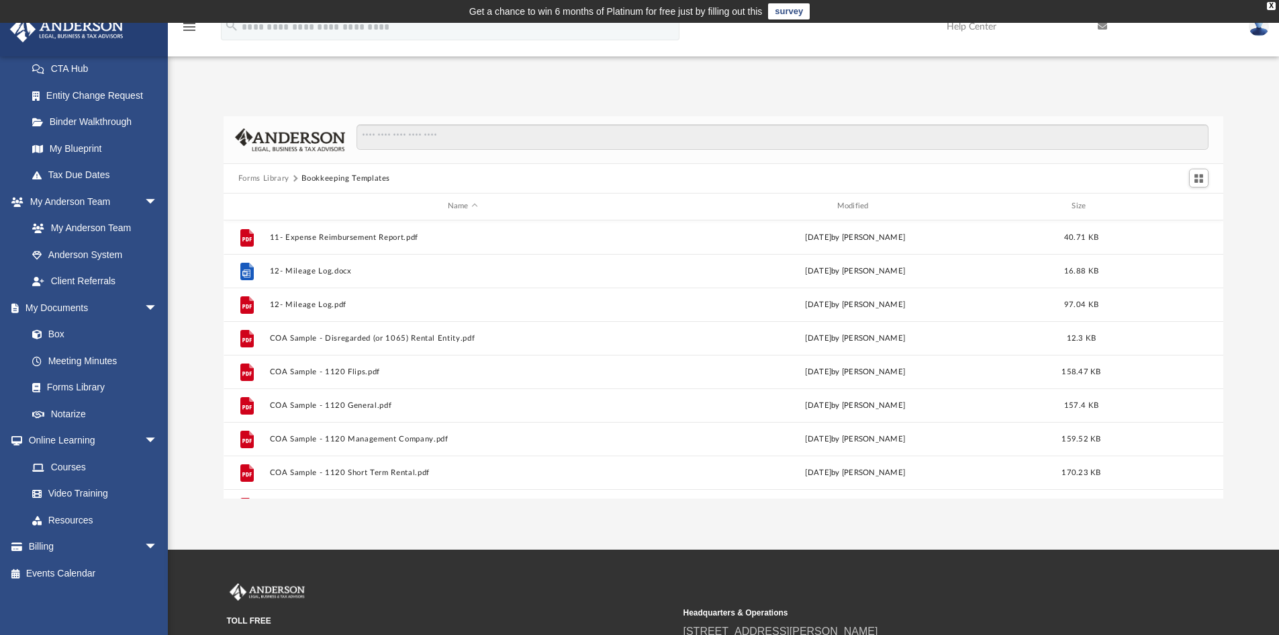
click at [276, 179] on button "Forms Library" at bounding box center [263, 179] width 51 height 12
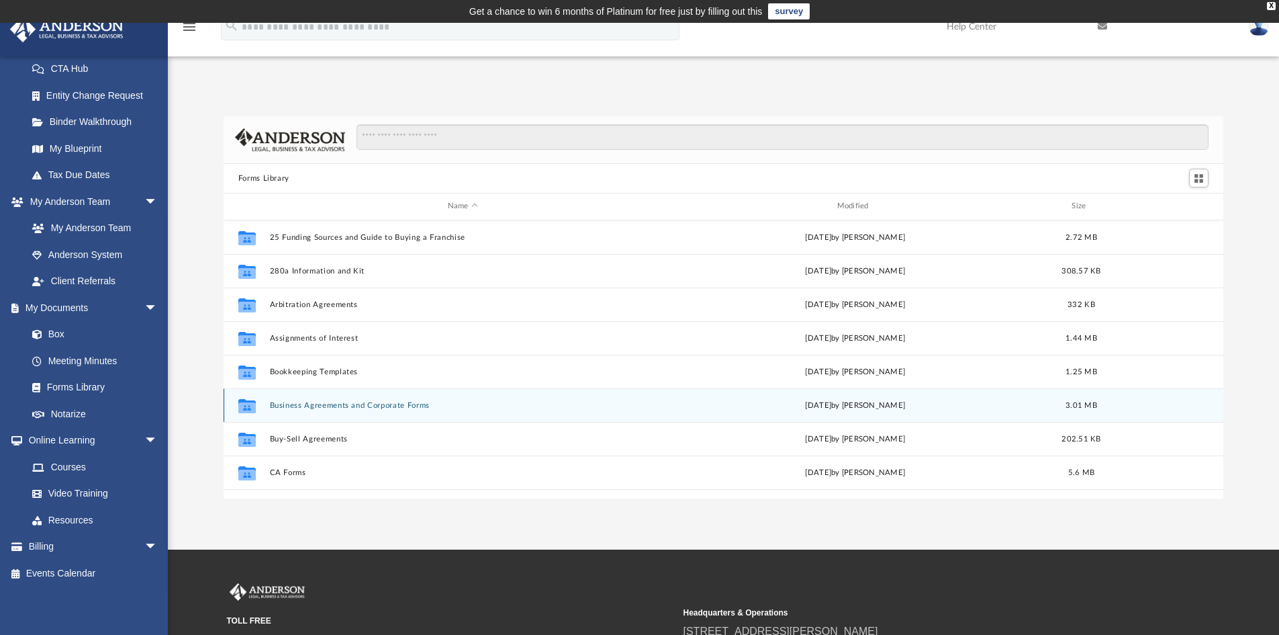
click at [318, 406] on button "Business Agreements and Corporate Forms" at bounding box center [462, 405] width 387 height 9
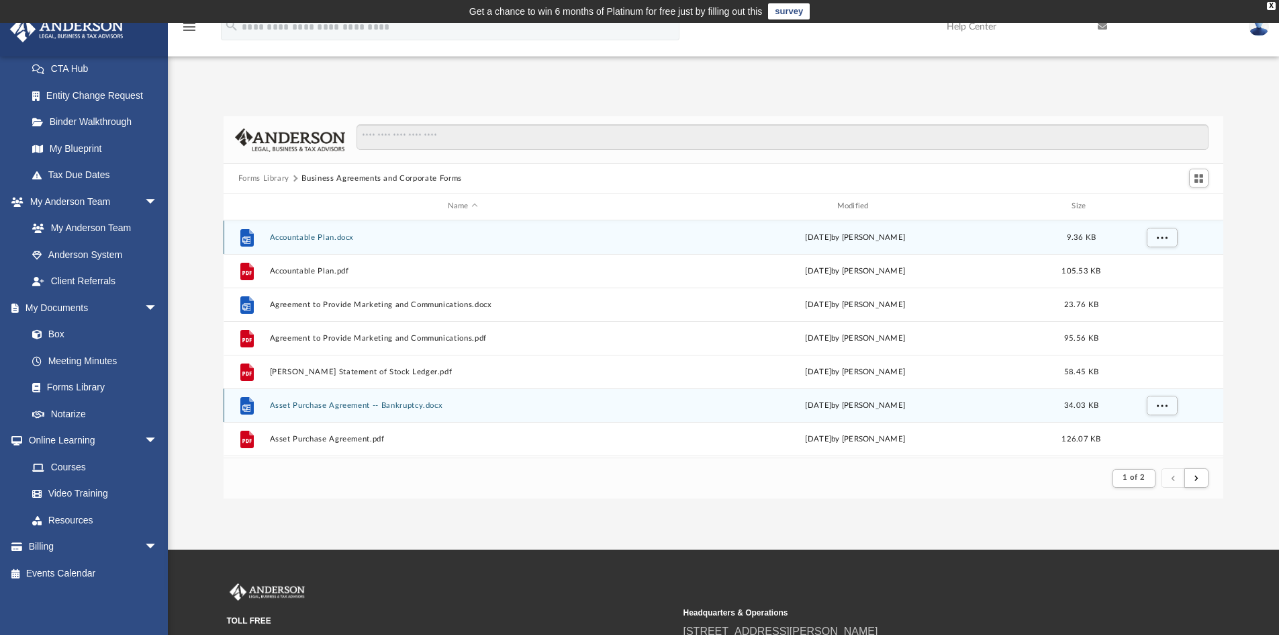
scroll to position [254, 990]
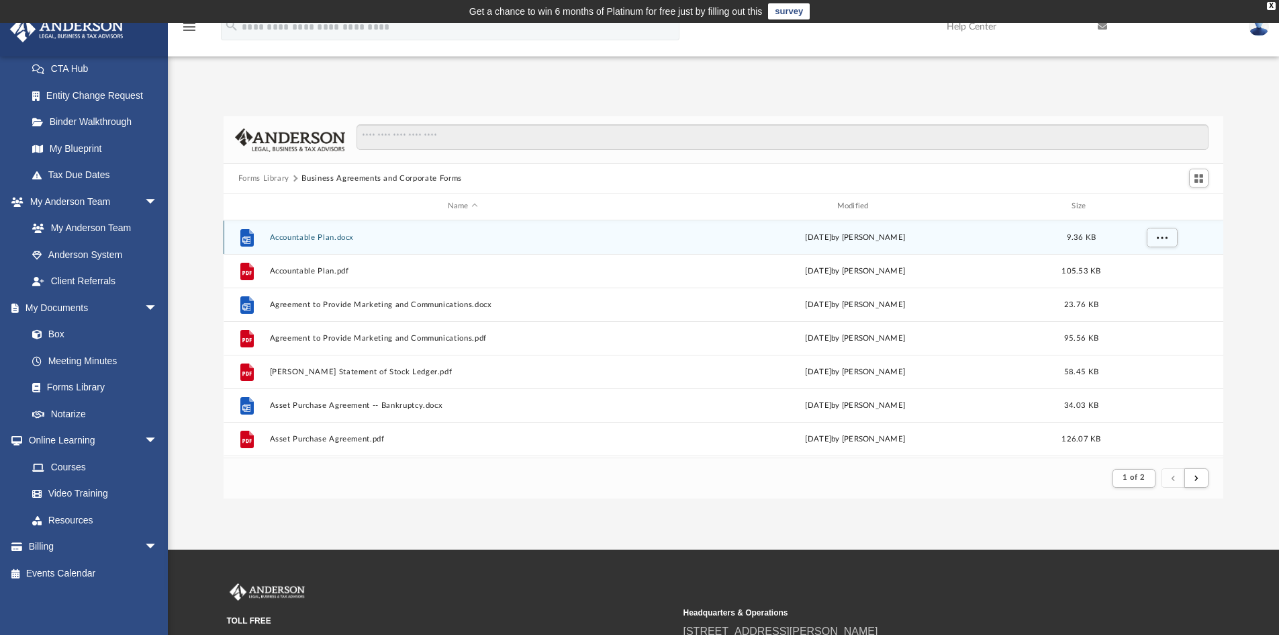
click at [293, 238] on button "Accountable Plan.docx" at bounding box center [462, 237] width 387 height 9
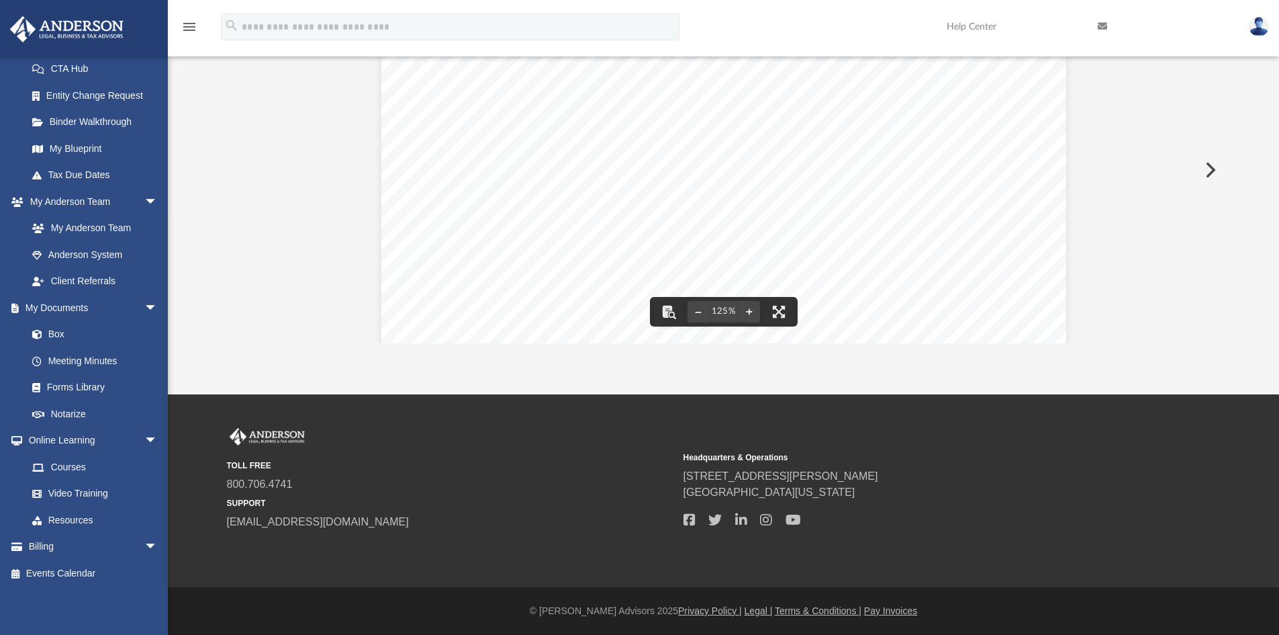
scroll to position [0, 0]
click at [1199, 187] on button "Preview" at bounding box center [1209, 170] width 30 height 38
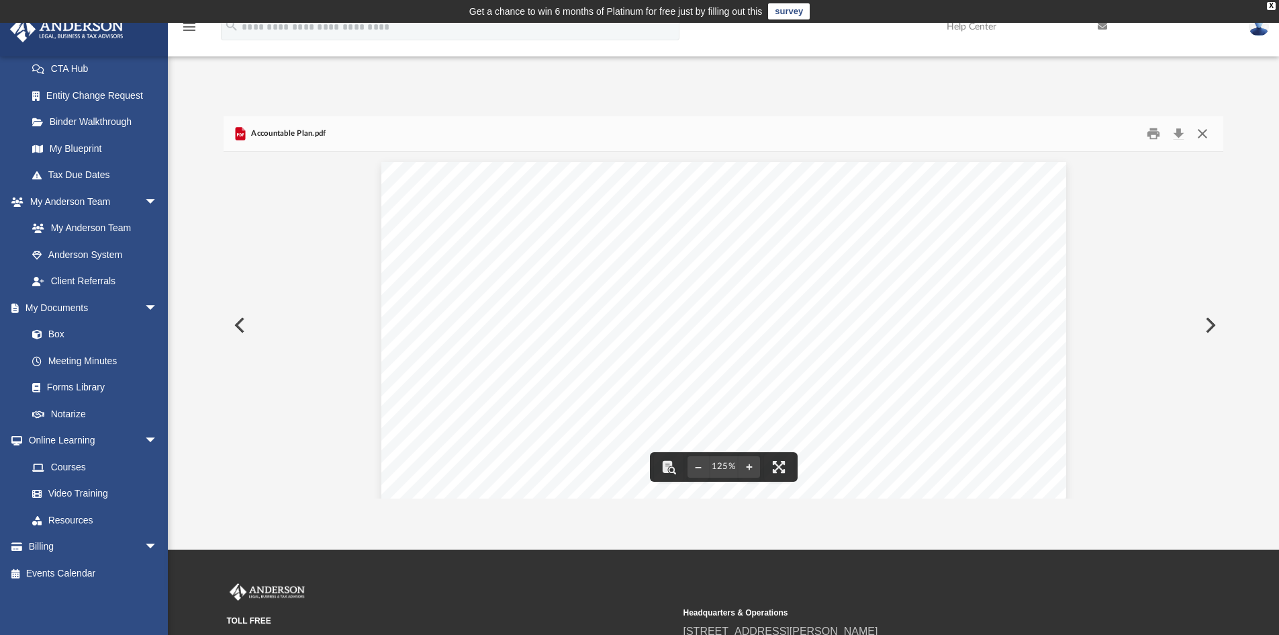
click at [1199, 138] on button "Close" at bounding box center [1202, 134] width 24 height 21
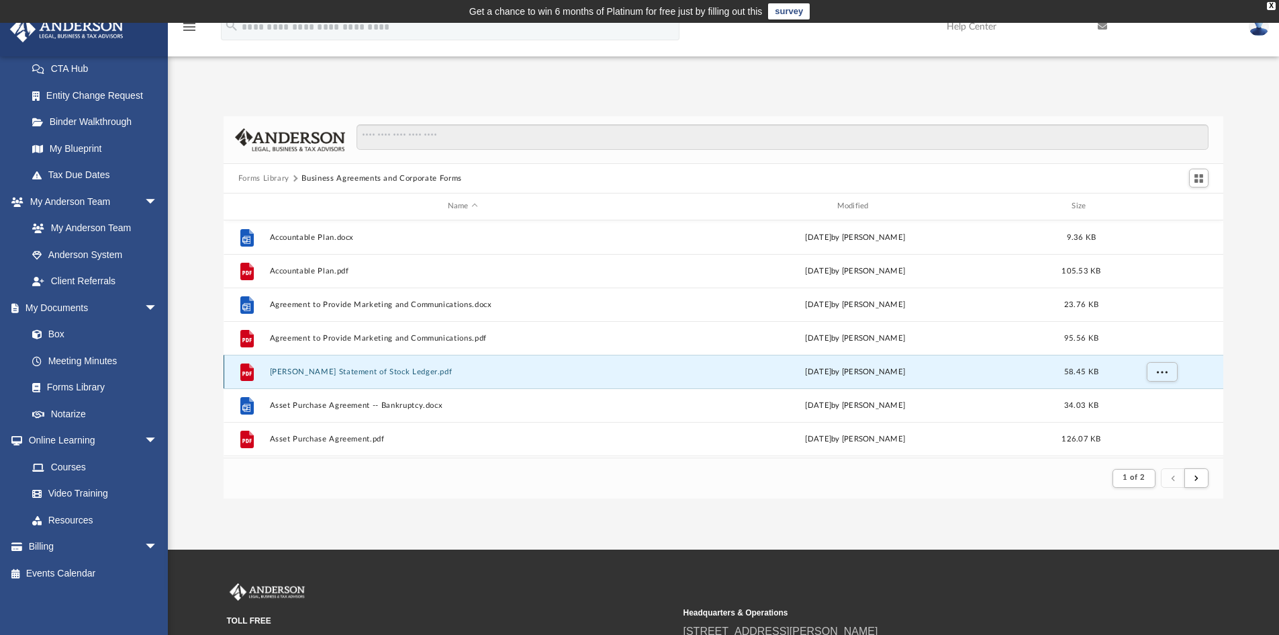
click at [348, 375] on button "[PERSON_NAME] Statement of Stock Ledger.pdf" at bounding box center [462, 371] width 387 height 9
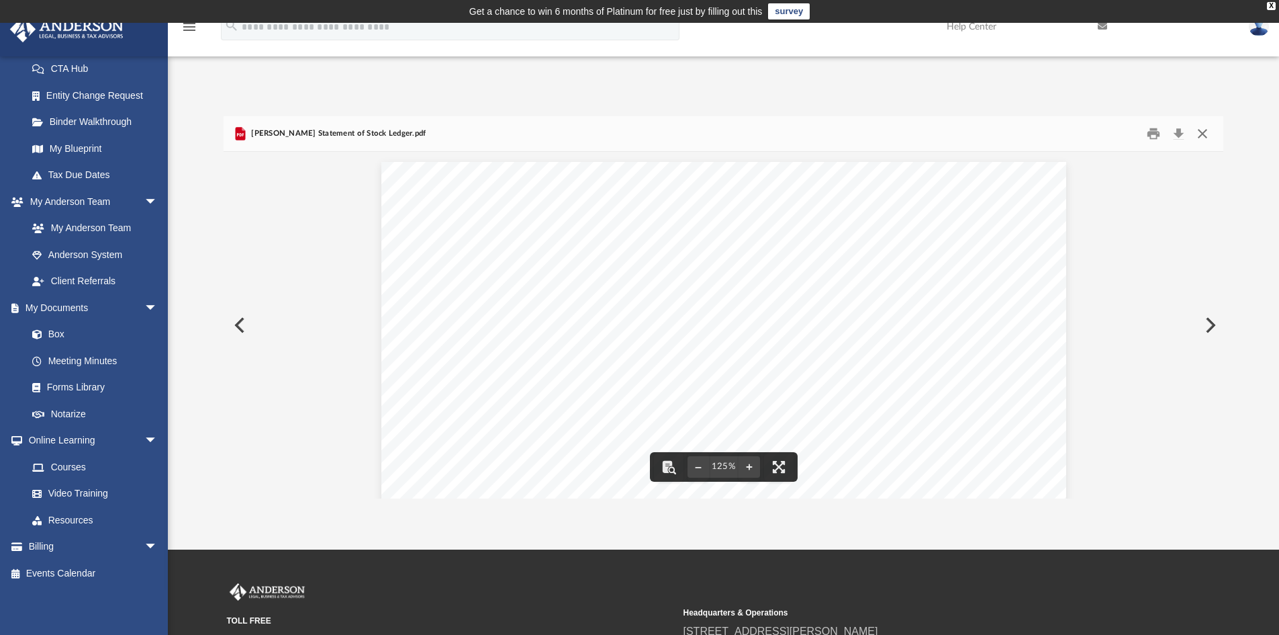
drag, startPoint x: 1199, startPoint y: 134, endPoint x: 1190, endPoint y: 132, distance: 9.0
click at [1199, 134] on button "Close" at bounding box center [1202, 134] width 24 height 21
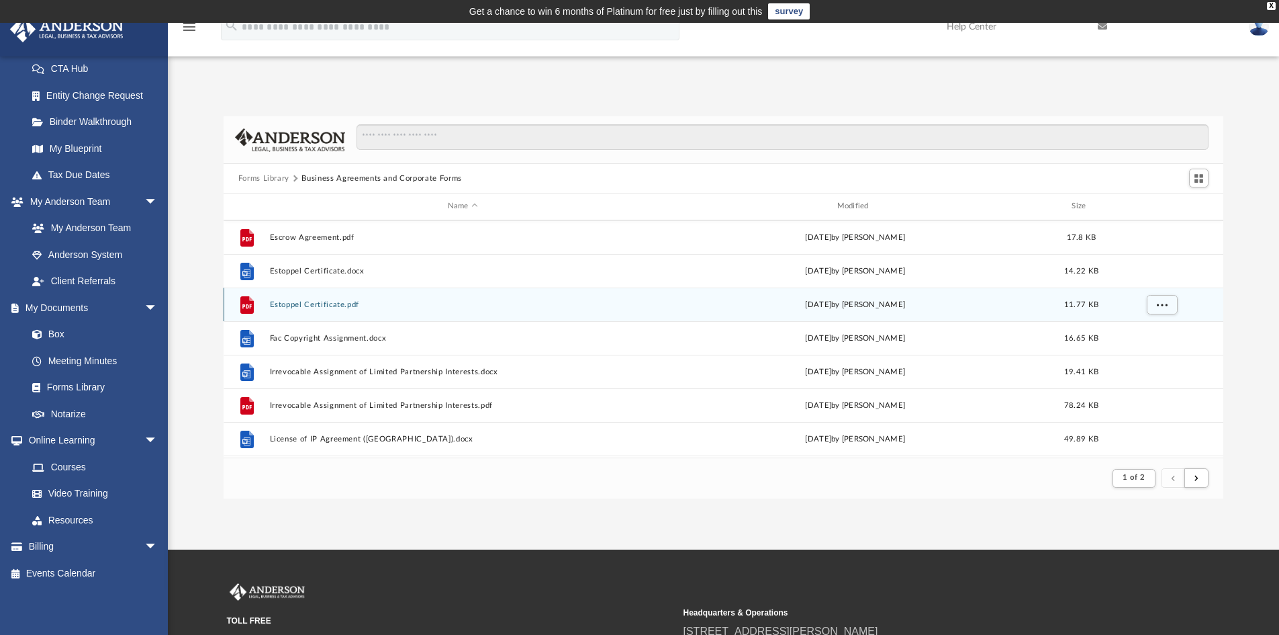
scroll to position [1007, 0]
click at [369, 301] on button "Irrevocable Assignment of Limited Partnership Interests.docx" at bounding box center [462, 304] width 387 height 9
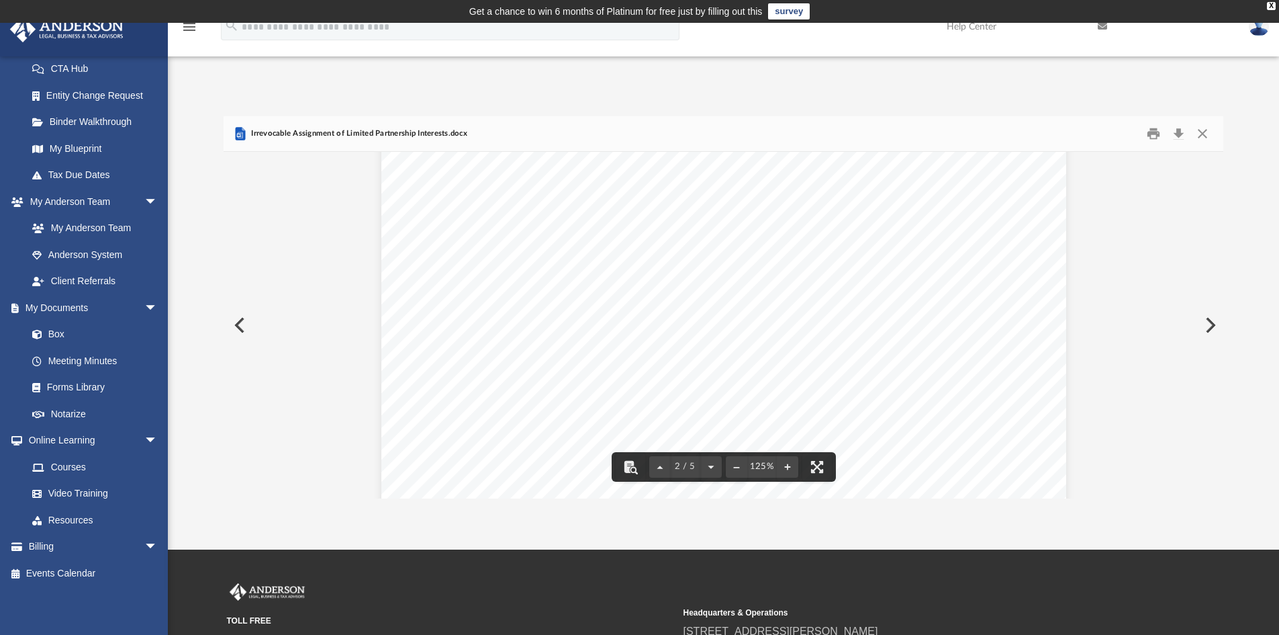
scroll to position [1410, 0]
click at [1203, 139] on button "Close" at bounding box center [1202, 134] width 24 height 21
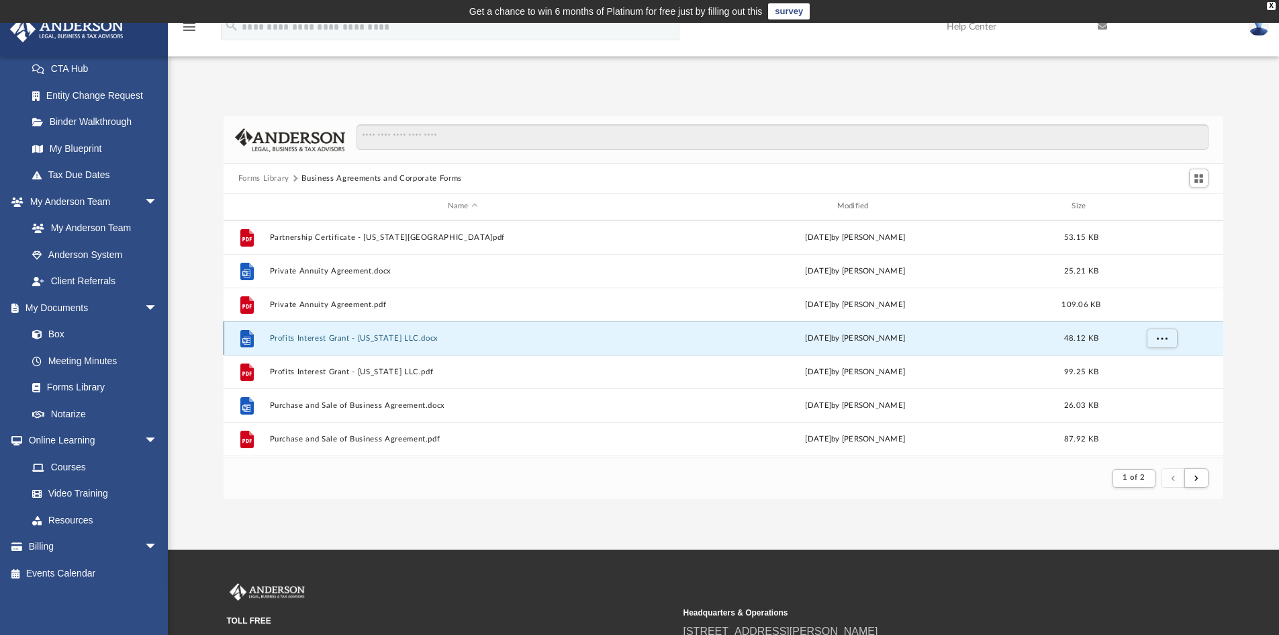
click at [391, 340] on button "Profits Interest Grant - [US_STATE] LLC.docx" at bounding box center [462, 338] width 387 height 9
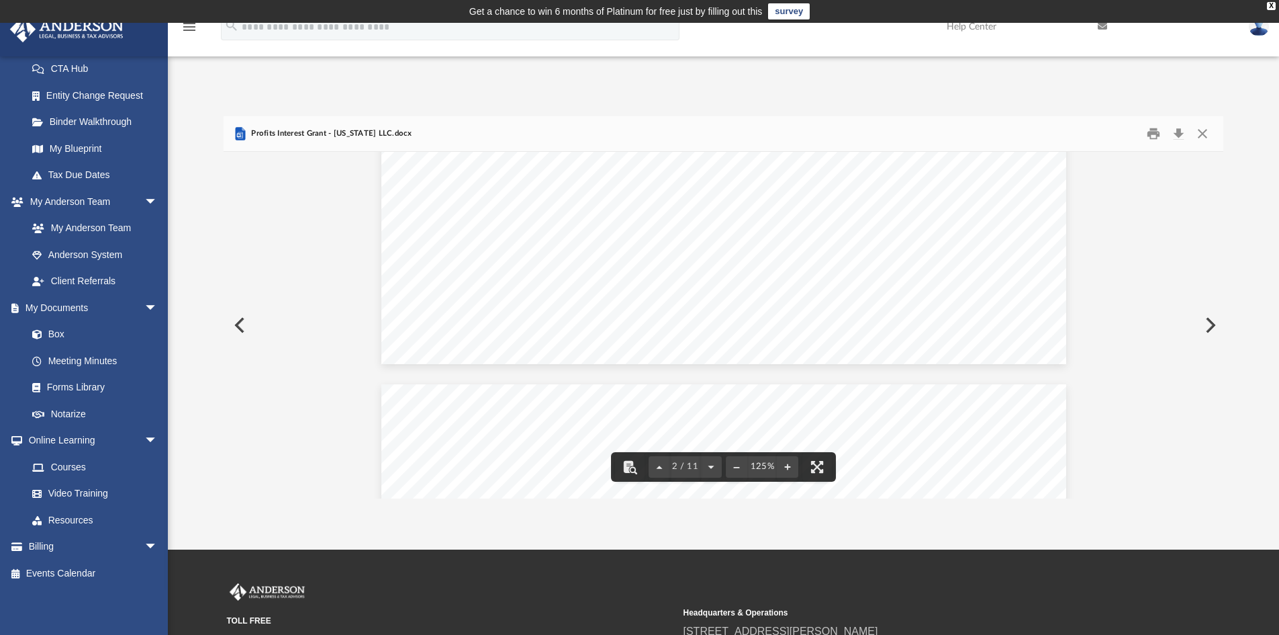
scroll to position [739, 0]
click at [1194, 134] on button "Close" at bounding box center [1202, 134] width 24 height 21
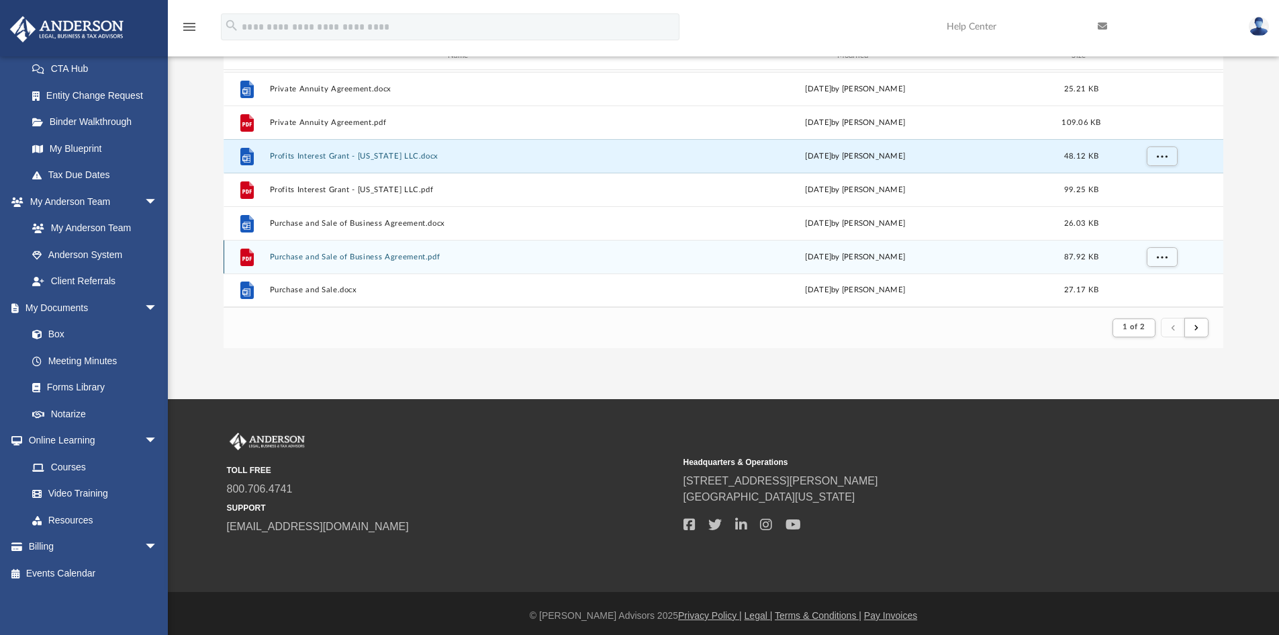
scroll to position [155, 0]
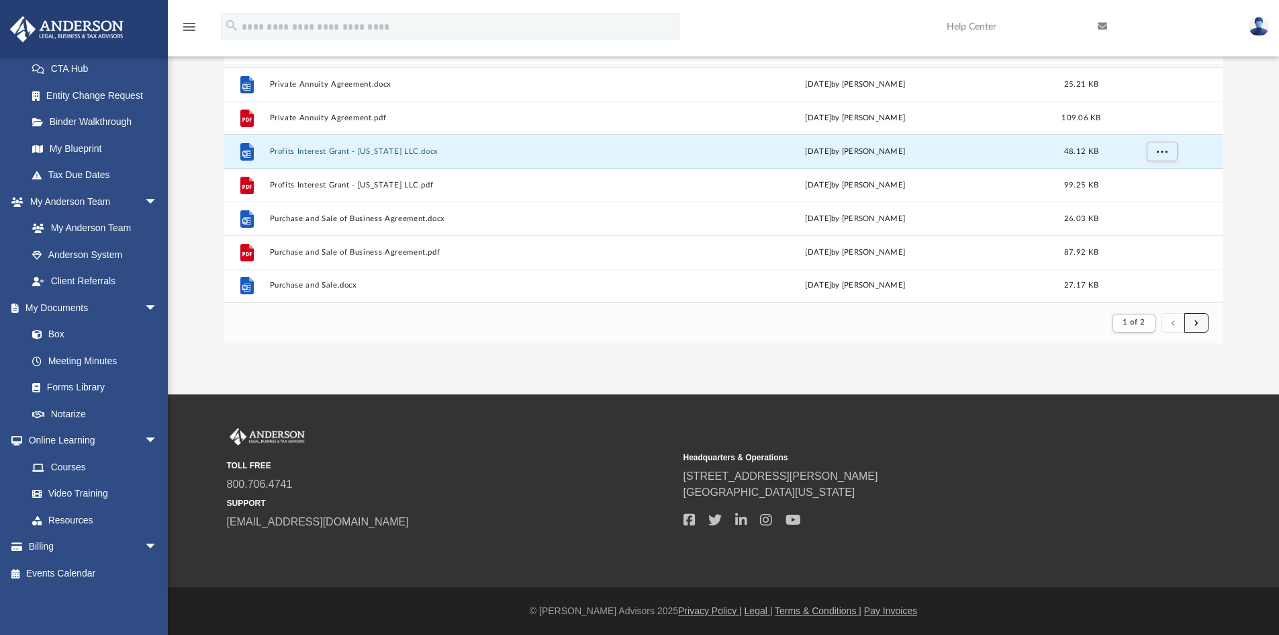
click at [1195, 324] on span "submit" at bounding box center [1196, 322] width 4 height 7
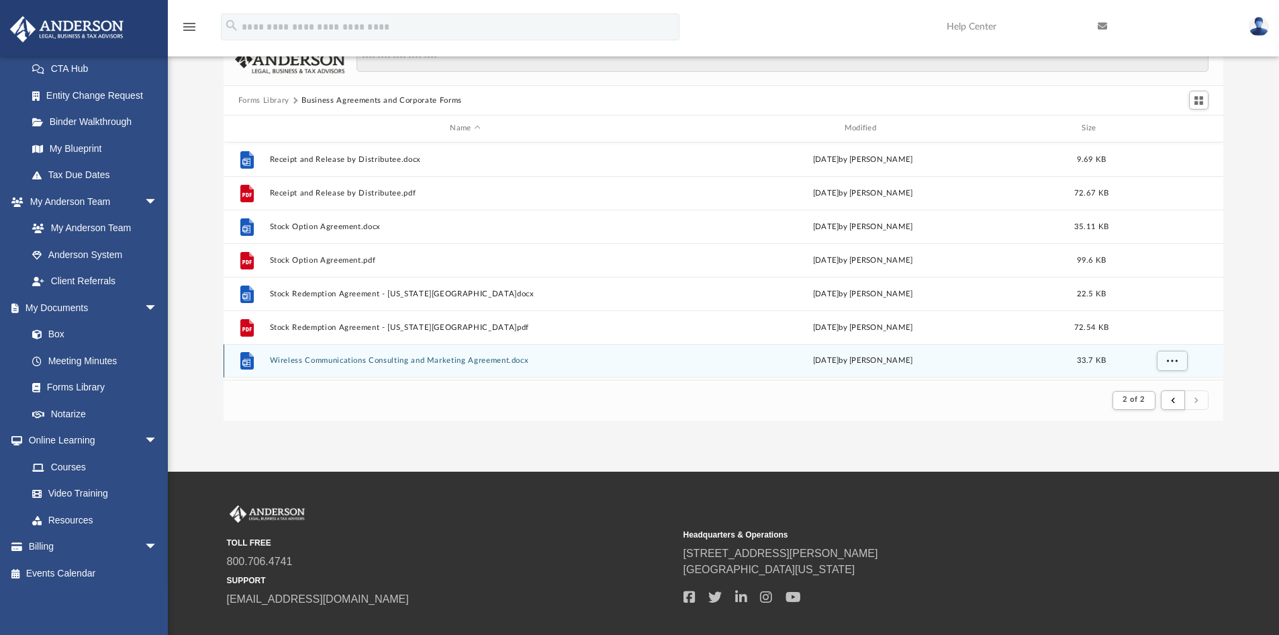
scroll to position [0, 0]
